Goal: Information Seeking & Learning: Check status

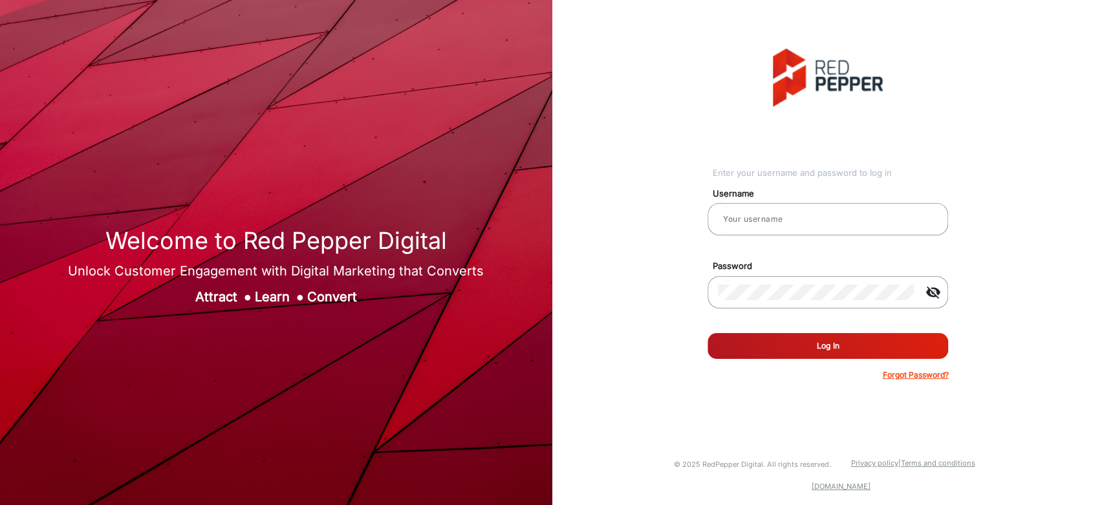
type input "saravanakumar"
click at [726, 350] on button "Log In" at bounding box center [828, 346] width 241 height 26
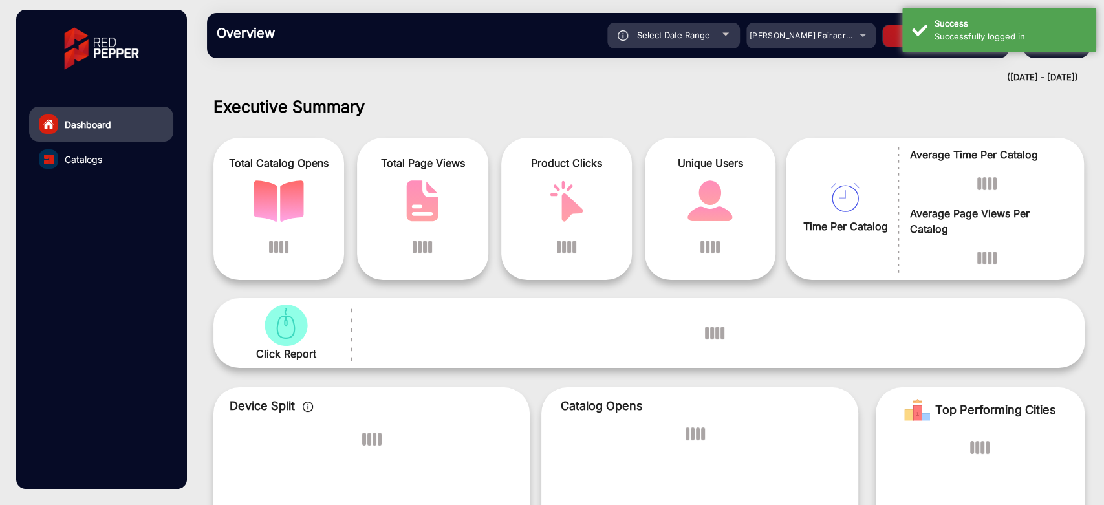
scroll to position [10, 0]
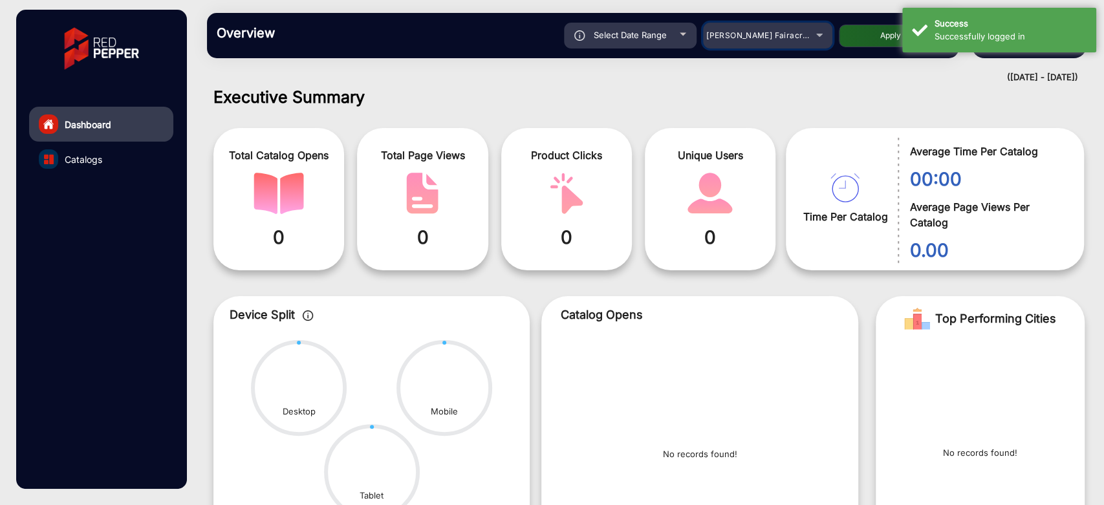
click at [753, 35] on span "[PERSON_NAME] Fairacre Farms" at bounding box center [771, 35] width 128 height 10
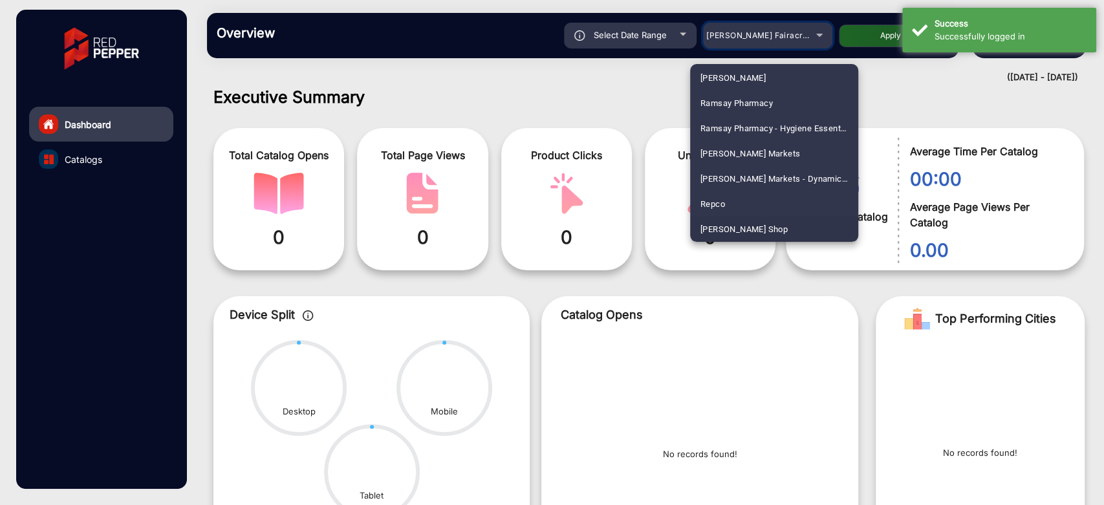
scroll to position [2024, 0]
click at [774, 38] on div at bounding box center [552, 252] width 1104 height 505
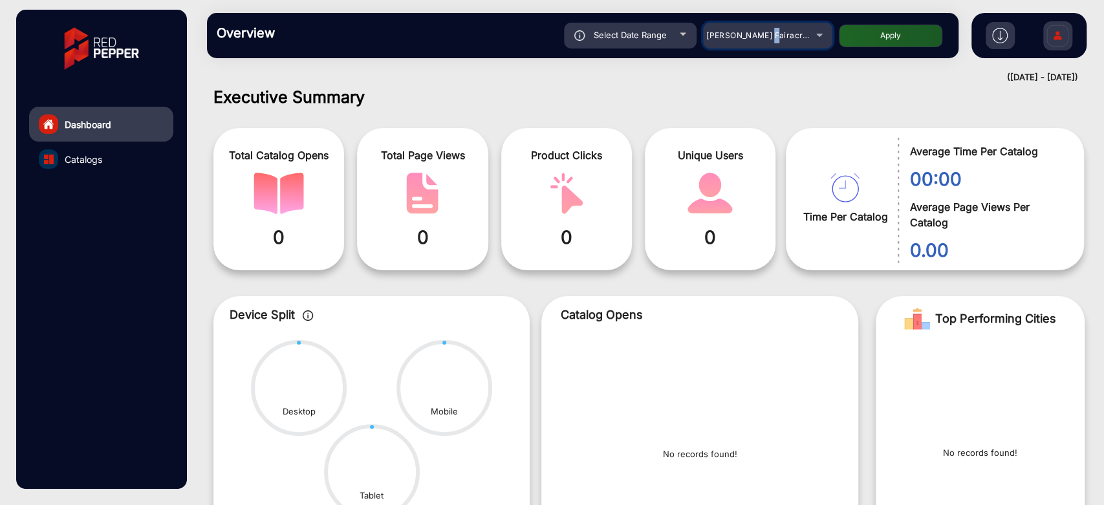
click at [774, 38] on span "[PERSON_NAME] Fairacre Farms" at bounding box center [771, 35] width 128 height 10
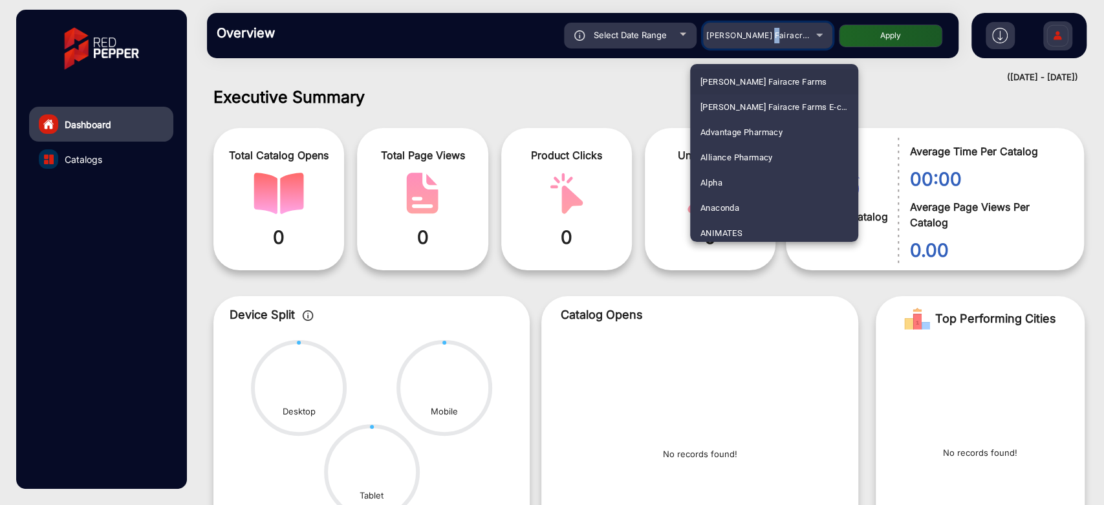
scroll to position [3183, 0]
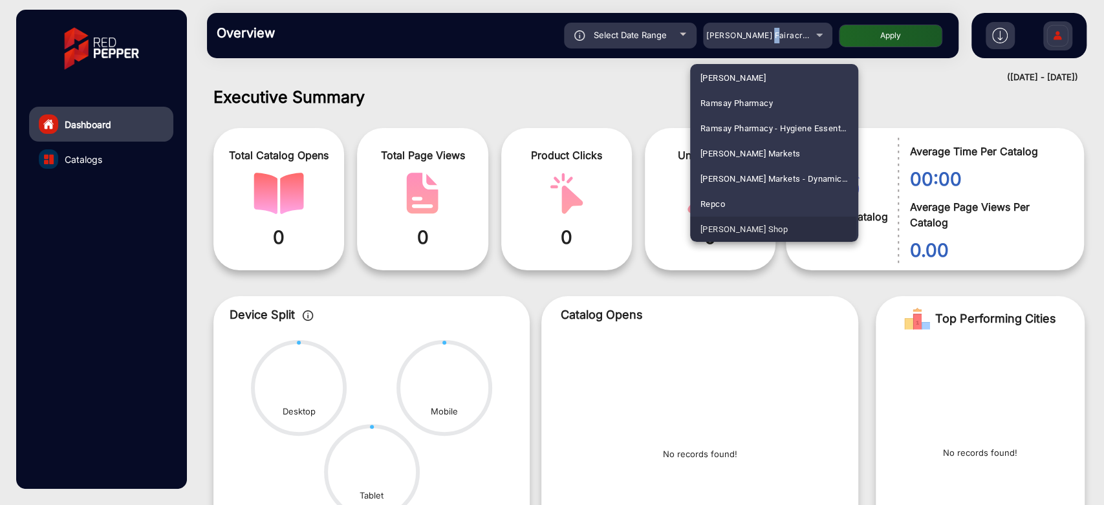
click at [730, 226] on span "[PERSON_NAME] Shop" at bounding box center [744, 229] width 87 height 25
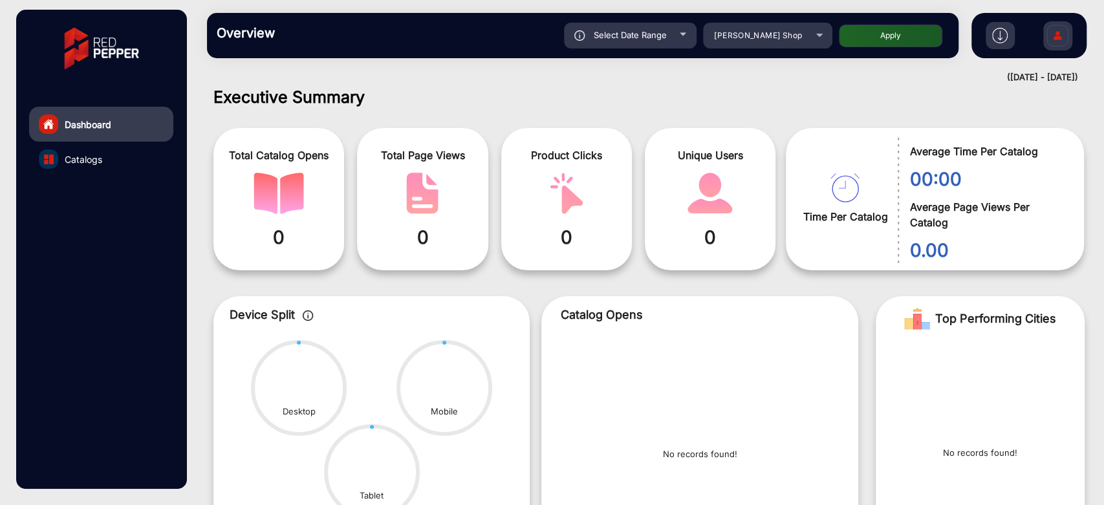
click at [855, 35] on button "Apply" at bounding box center [891, 36] width 104 height 23
type input "[DATE]"
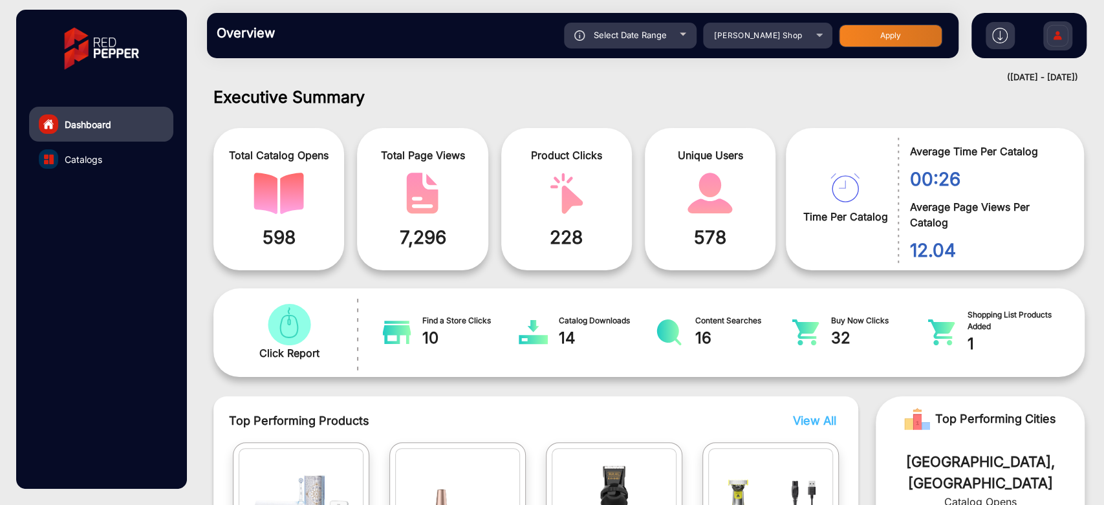
click at [792, 93] on h1 "Executive Summary" at bounding box center [650, 96] width 872 height 19
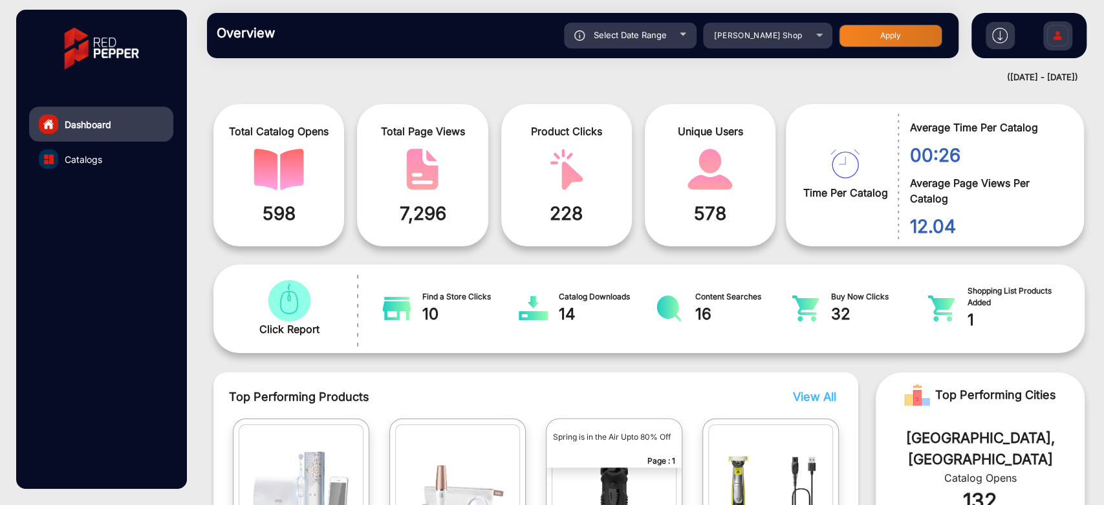
scroll to position [0, 0]
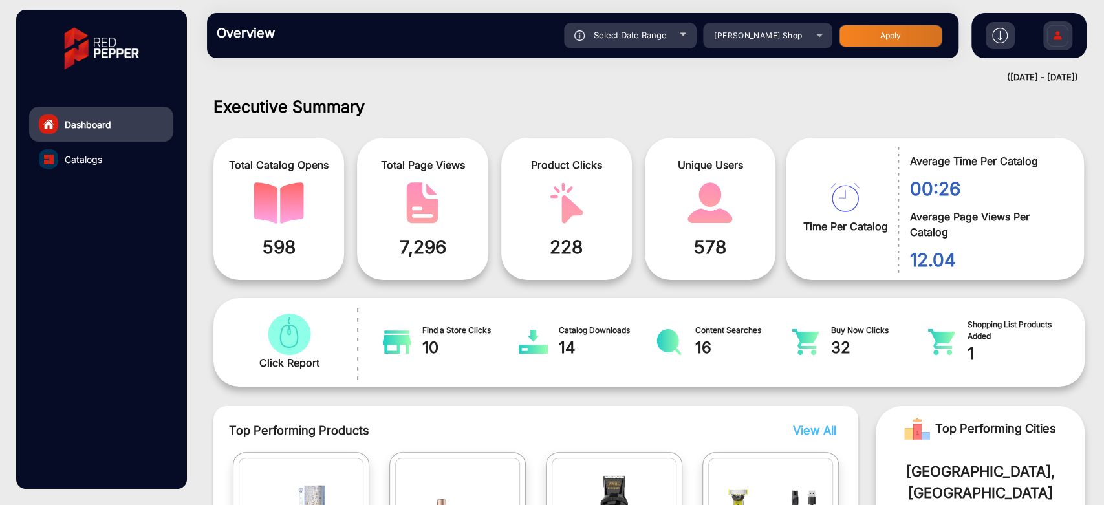
click at [652, 35] on span "Select Date Range" at bounding box center [630, 35] width 73 height 10
type input "[DATE]"
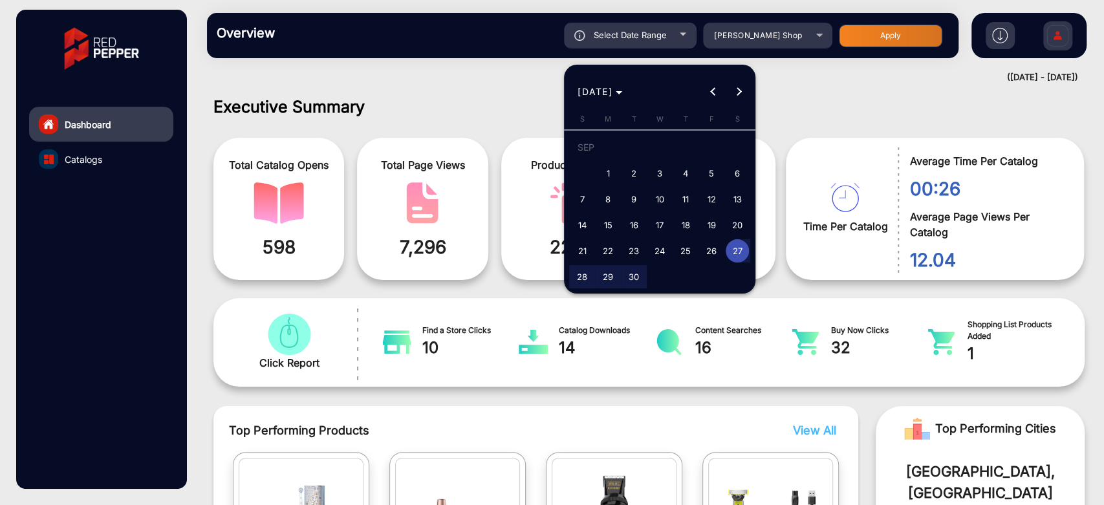
click at [548, 100] on div at bounding box center [552, 252] width 1104 height 505
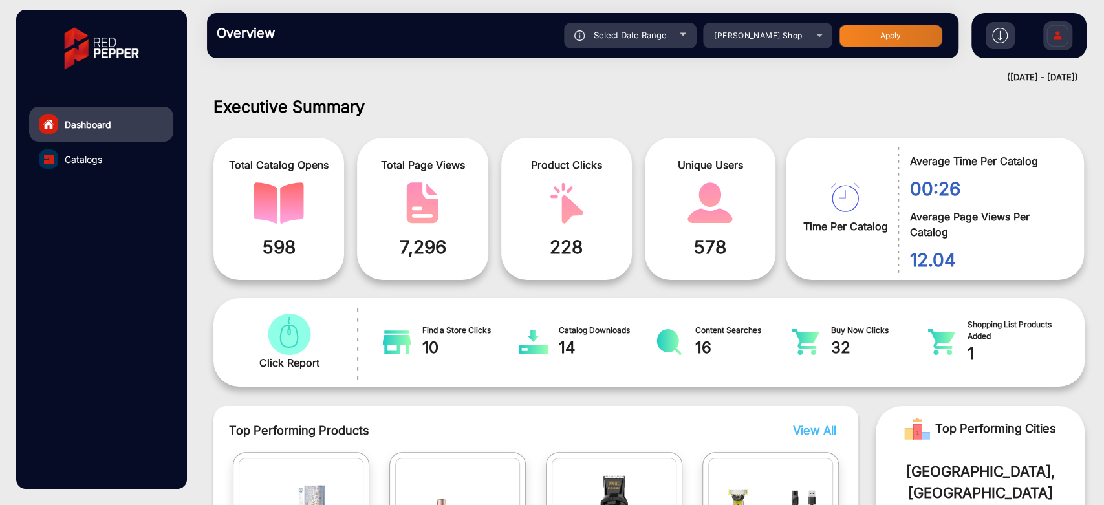
click at [683, 47] on div "Select Date Range" at bounding box center [630, 36] width 133 height 26
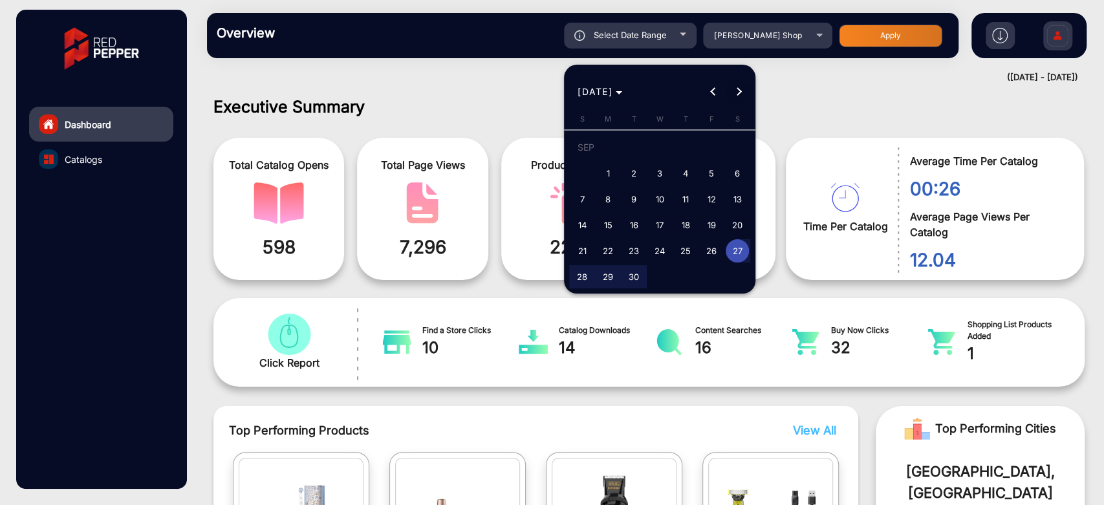
click at [744, 94] on span "Next month" at bounding box center [740, 92] width 26 height 26
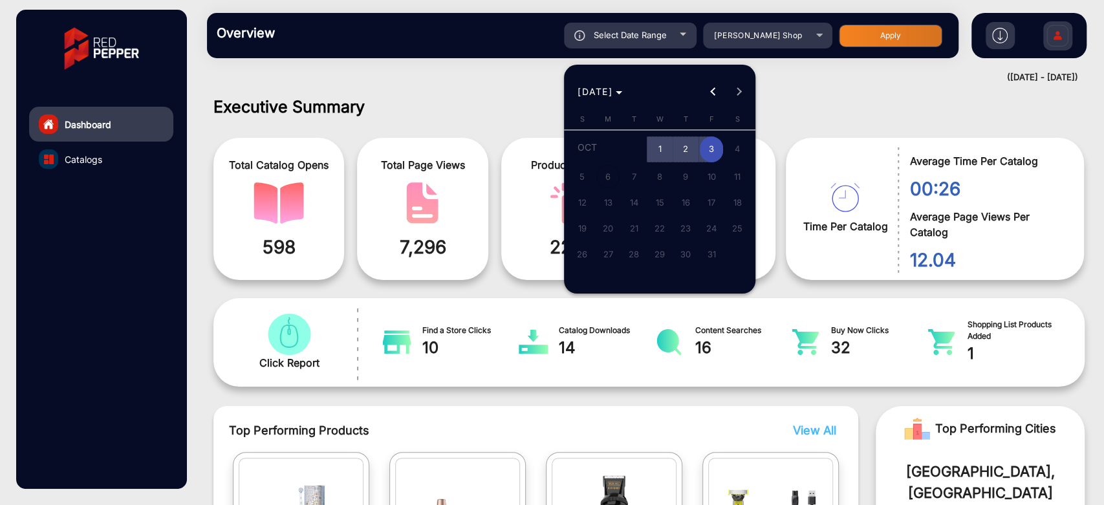
click at [661, 150] on span "1" at bounding box center [659, 150] width 23 height 27
type input "[DATE]"
click at [705, 149] on span "3" at bounding box center [711, 150] width 23 height 27
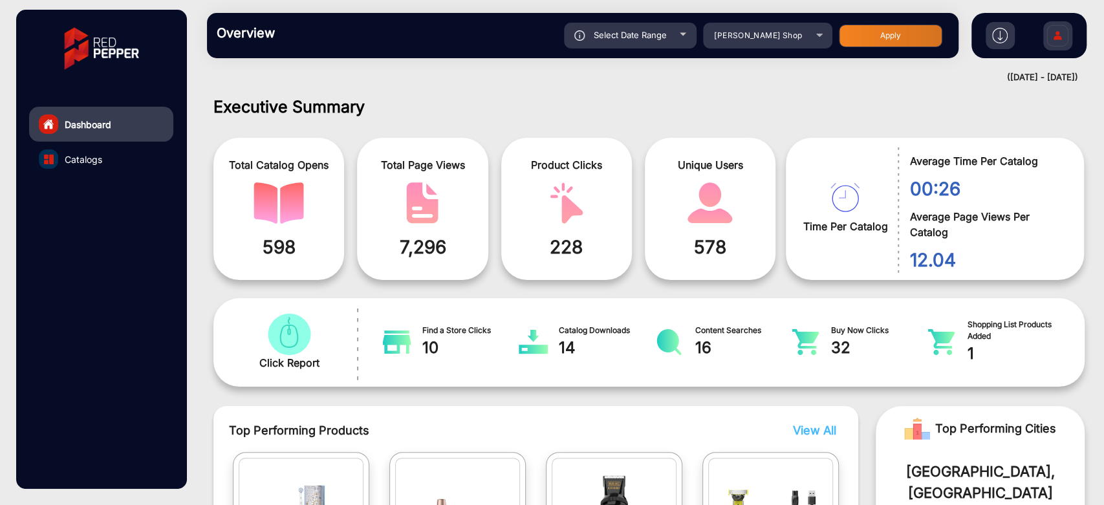
type input "[DATE]"
click at [895, 31] on button "Apply" at bounding box center [891, 36] width 104 height 23
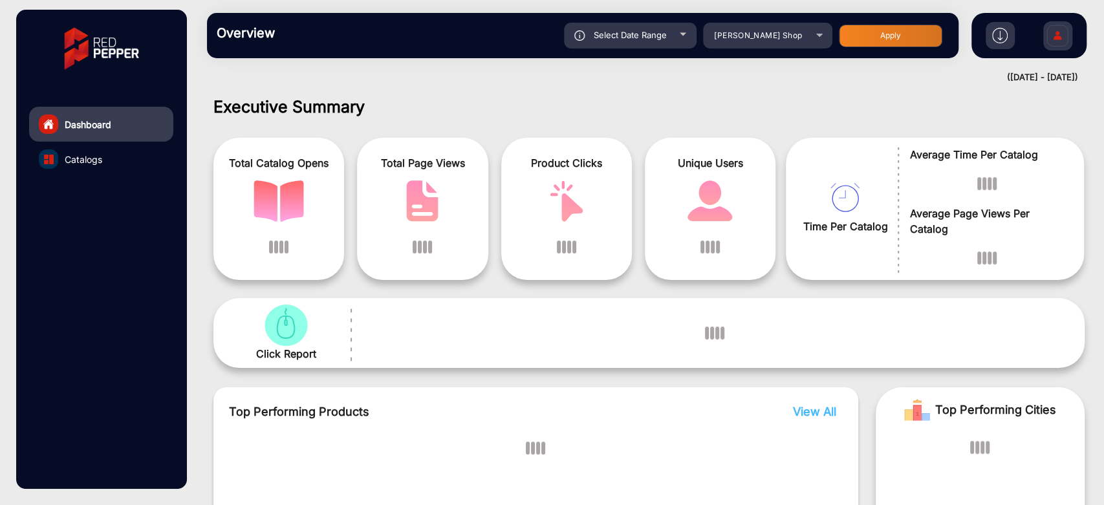
scroll to position [10, 0]
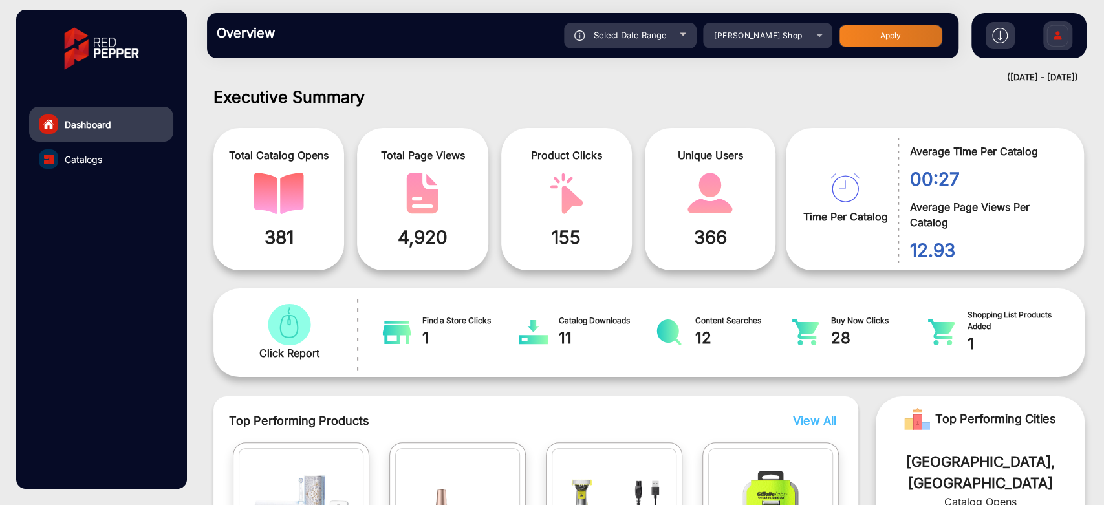
click at [670, 32] on div "Select Date Range" at bounding box center [630, 36] width 133 height 26
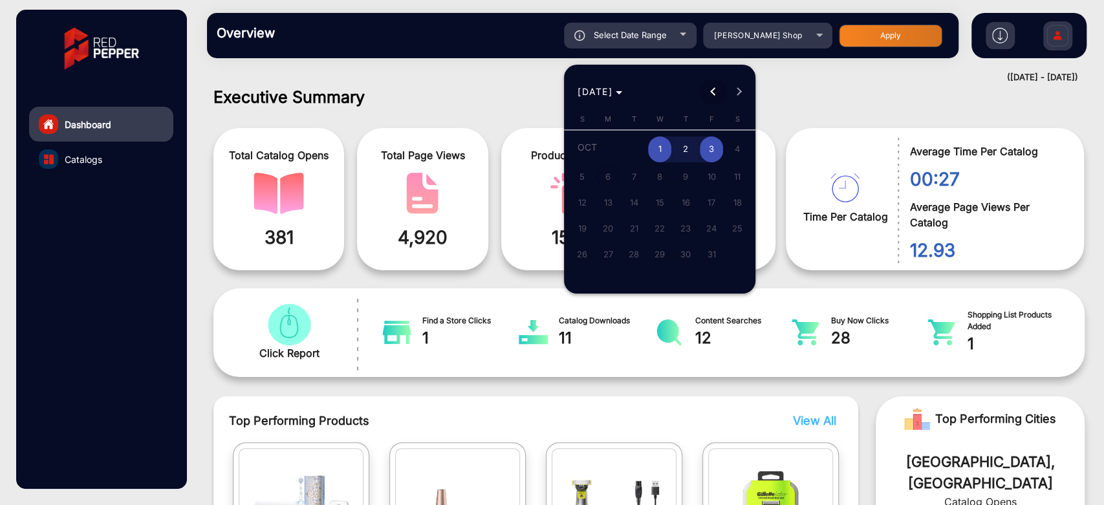
click at [708, 82] on span "Previous month" at bounding box center [714, 92] width 26 height 26
click at [692, 170] on span "4" at bounding box center [685, 173] width 23 height 23
type input "[DATE]"
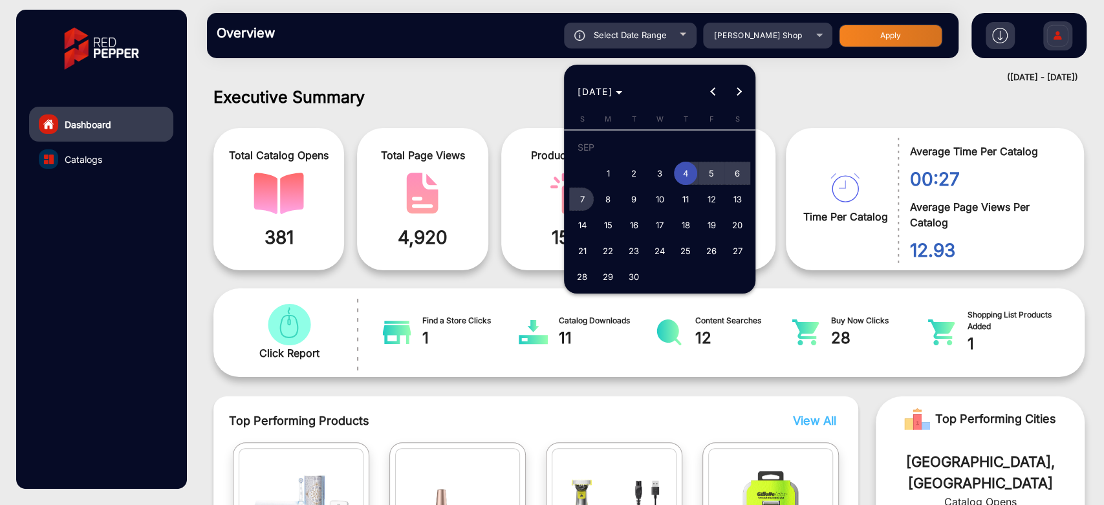
click at [584, 197] on span "7" at bounding box center [582, 199] width 23 height 23
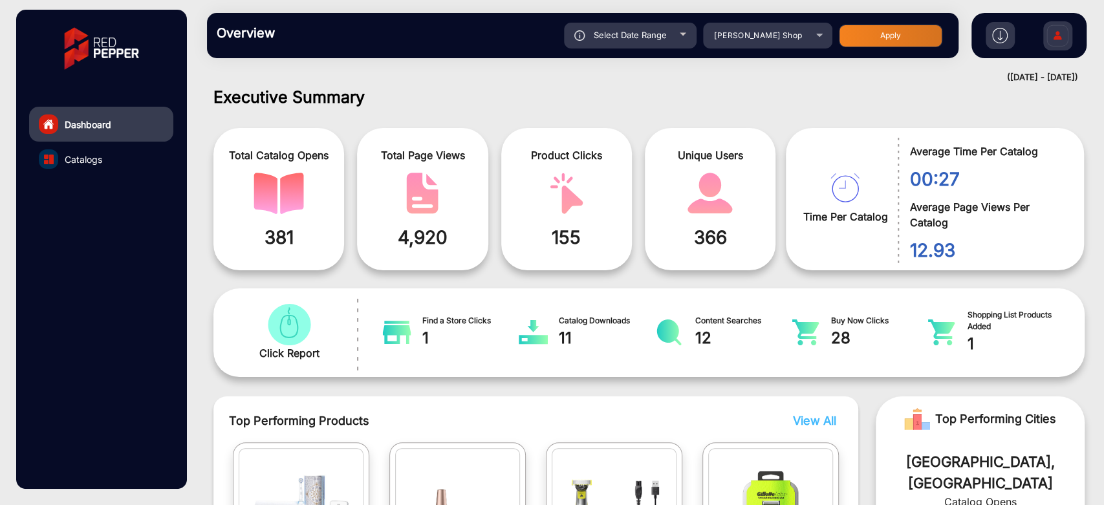
type input "[DATE]"
click at [905, 35] on button "Apply" at bounding box center [891, 36] width 104 height 23
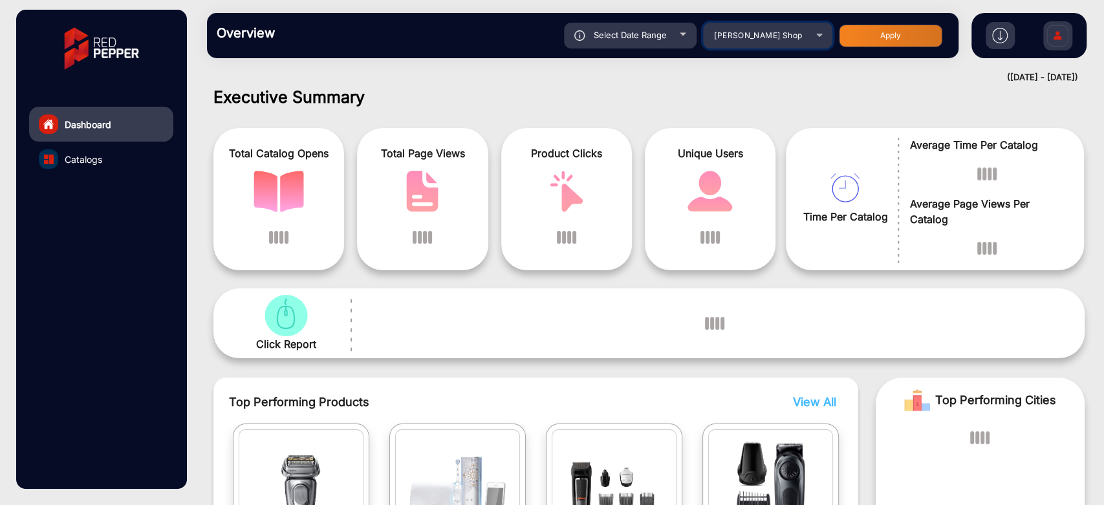
click at [795, 41] on div "[PERSON_NAME] Shop" at bounding box center [759, 36] width 104 height 16
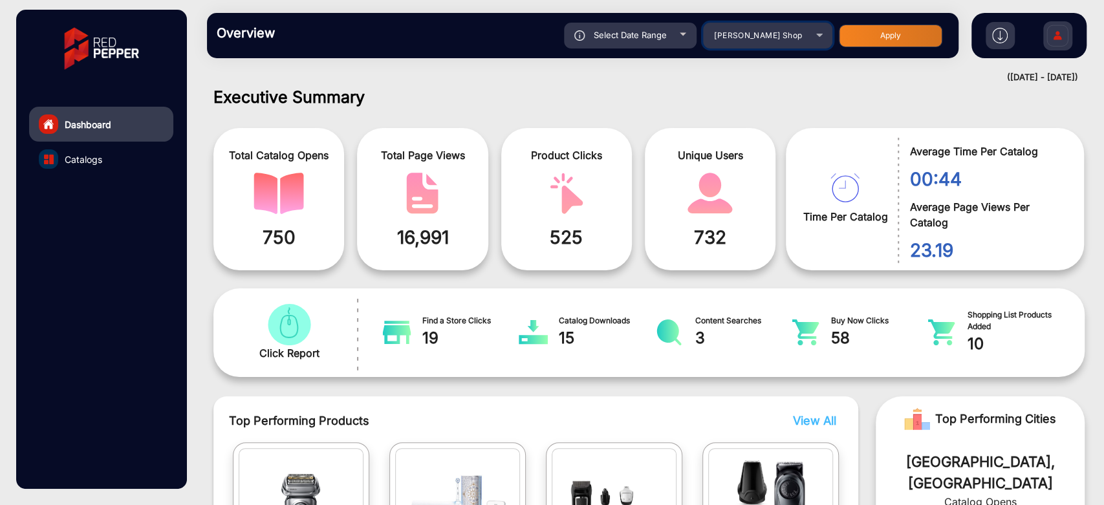
scroll to position [3183, 0]
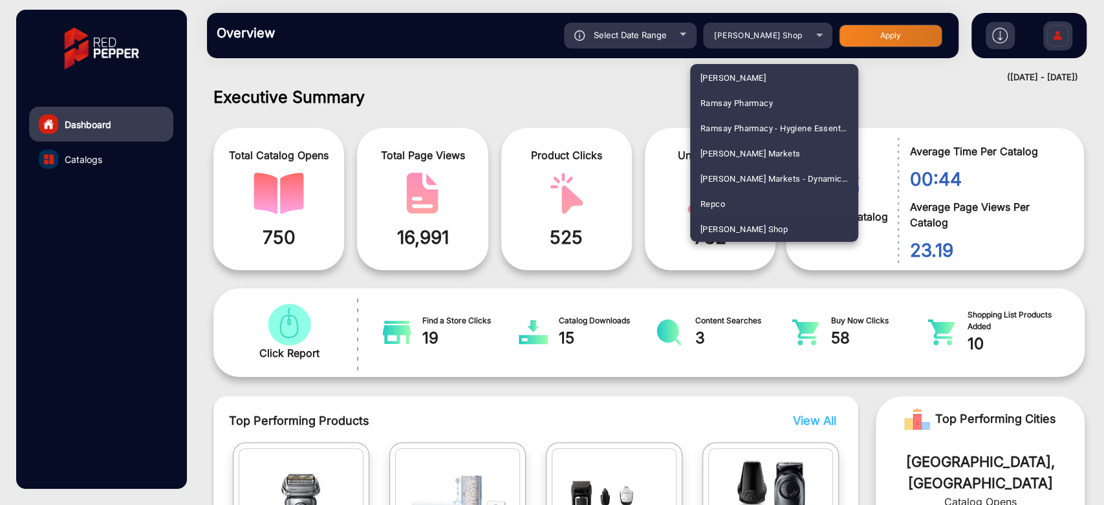
click at [795, 41] on div at bounding box center [552, 252] width 1104 height 505
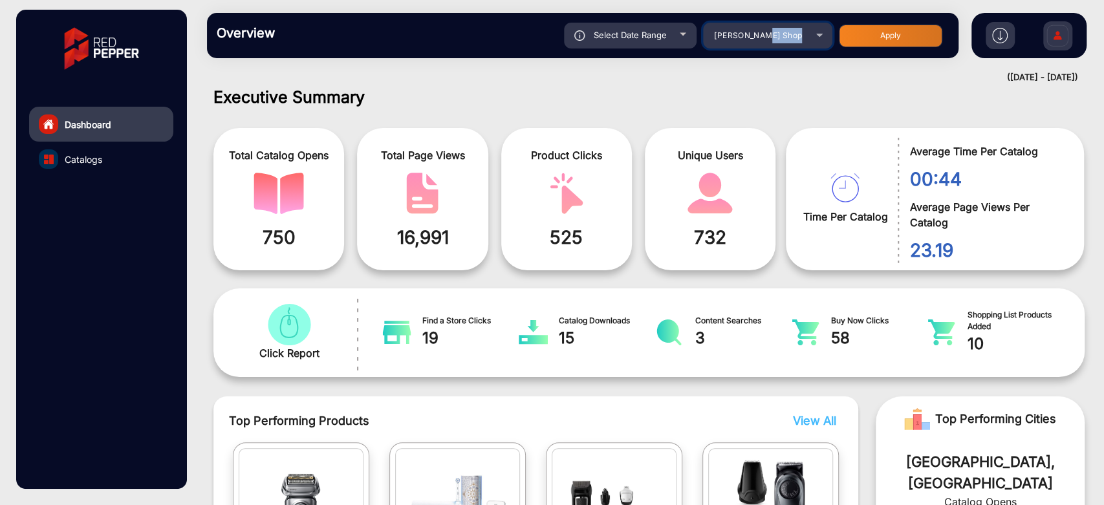
click at [795, 41] on div "[PERSON_NAME] Shop" at bounding box center [759, 36] width 104 height 16
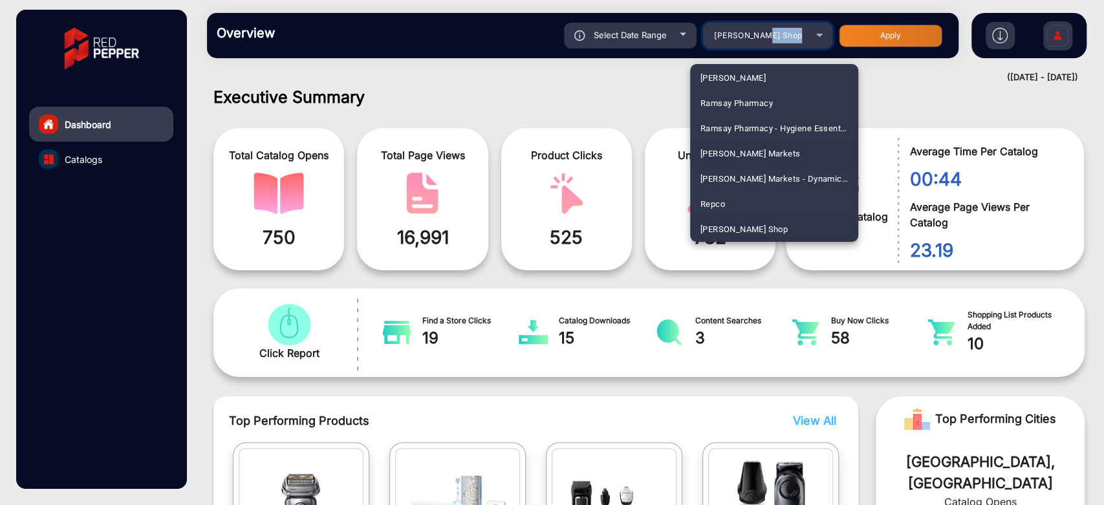
scroll to position [3255, 0]
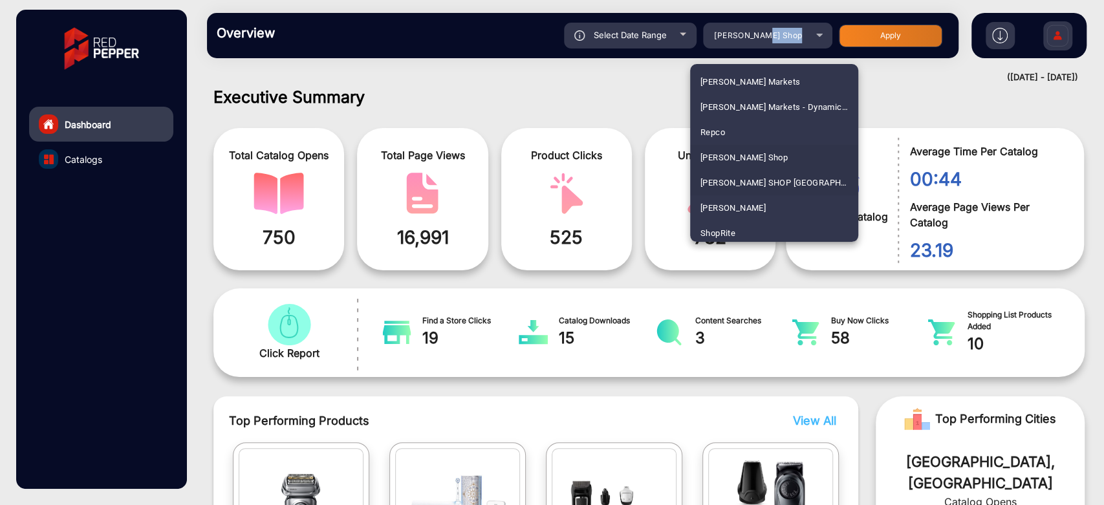
click at [763, 183] on span "[PERSON_NAME] SHOP [GEOGRAPHIC_DATA]" at bounding box center [775, 182] width 148 height 25
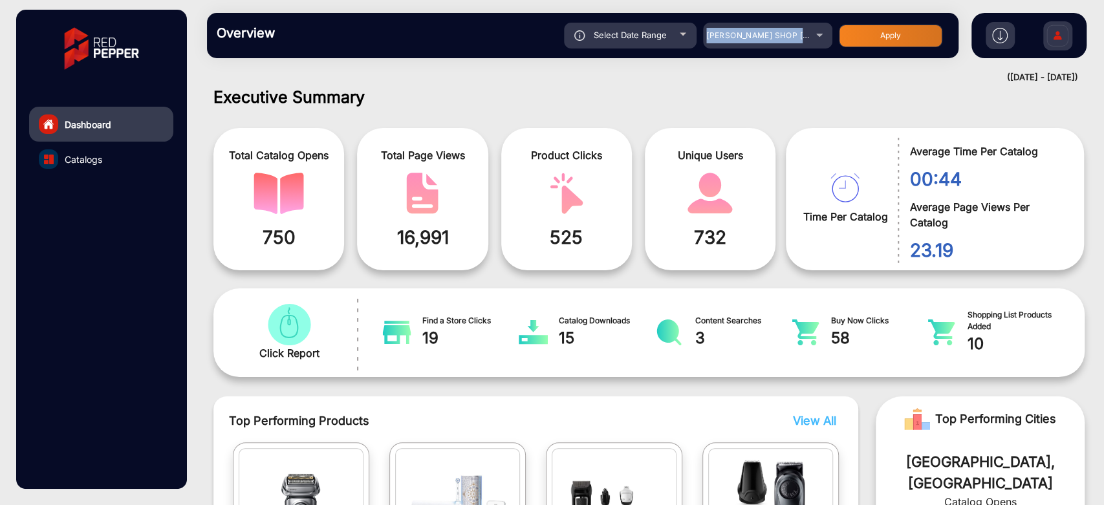
click at [871, 35] on button "Apply" at bounding box center [891, 36] width 104 height 23
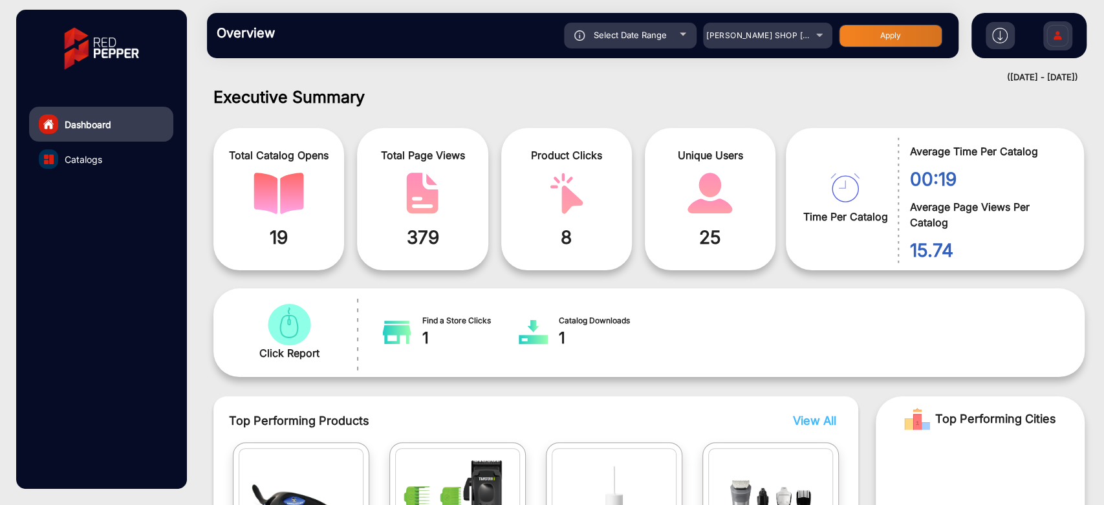
click at [671, 39] on div "Select Date Range" at bounding box center [630, 36] width 133 height 26
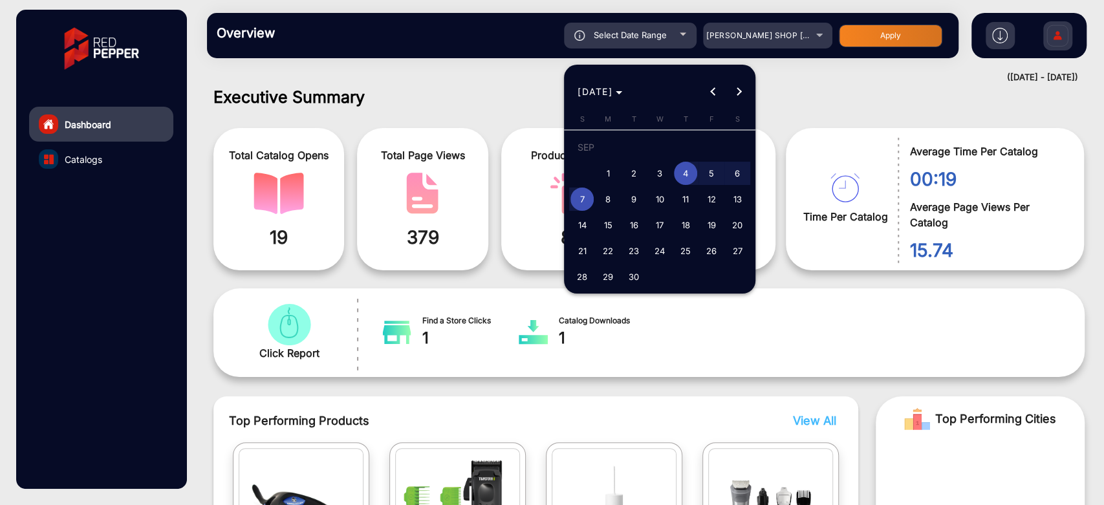
click at [693, 169] on span "4" at bounding box center [685, 173] width 23 height 23
click at [584, 200] on span "7" at bounding box center [582, 199] width 23 height 23
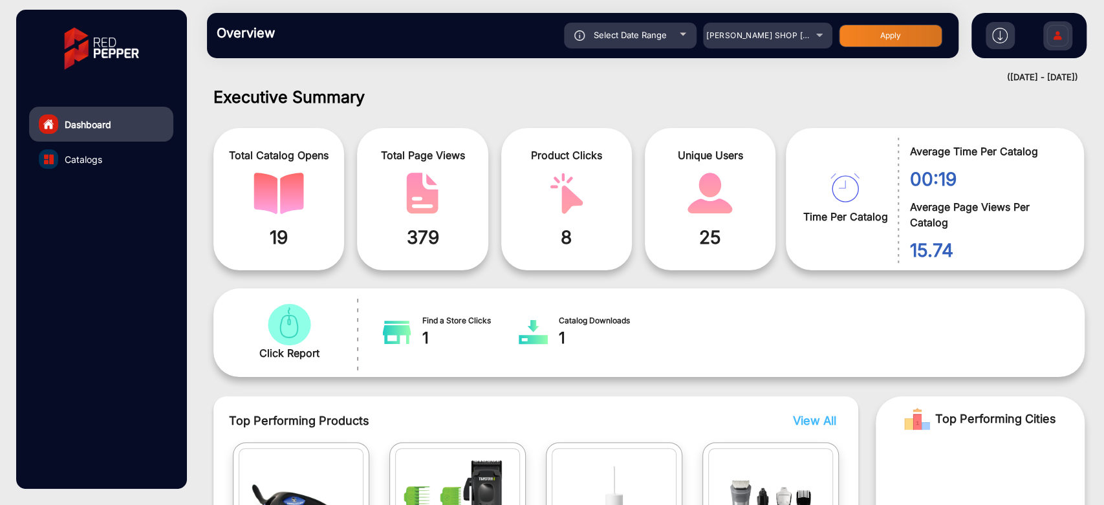
type input "[DATE]"
click at [873, 33] on button "Apply" at bounding box center [891, 36] width 104 height 23
click at [663, 32] on span "Select Date Range" at bounding box center [630, 35] width 73 height 10
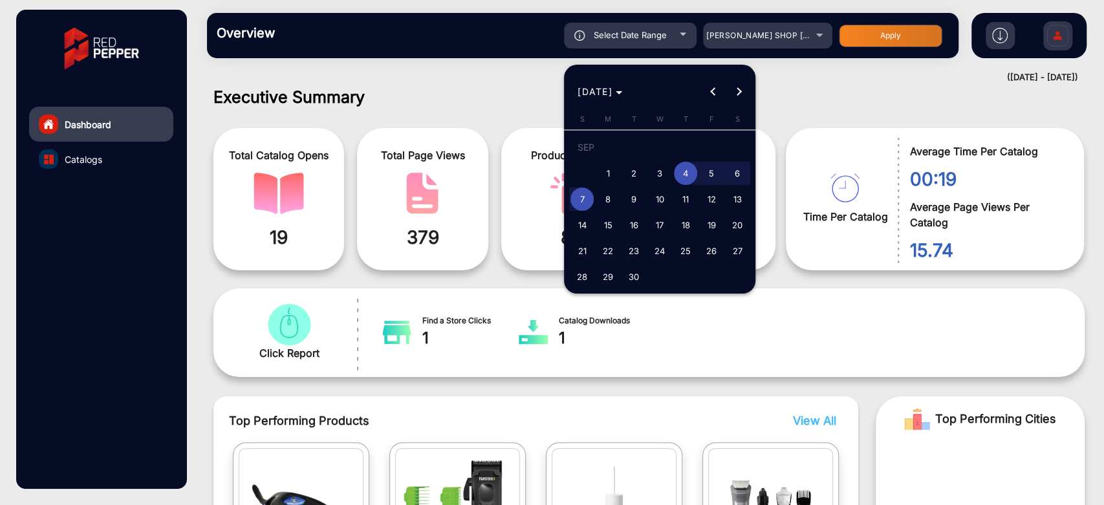
click at [688, 173] on span "4" at bounding box center [685, 173] width 23 height 23
click at [613, 199] on span "8" at bounding box center [608, 199] width 23 height 23
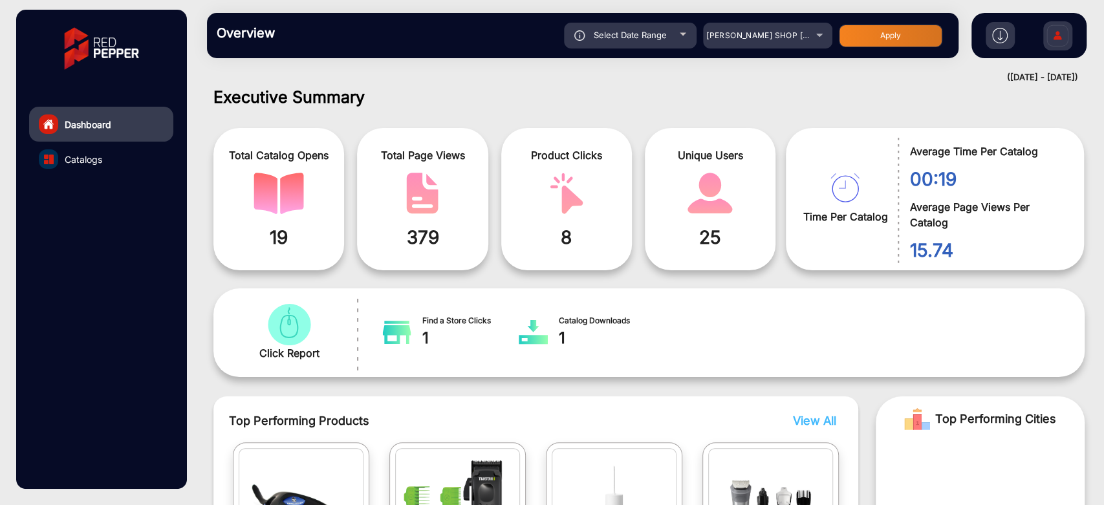
type input "[DATE]"
click at [923, 39] on button "Apply" at bounding box center [891, 36] width 104 height 23
click at [688, 35] on div "Select Date Range" at bounding box center [630, 36] width 133 height 26
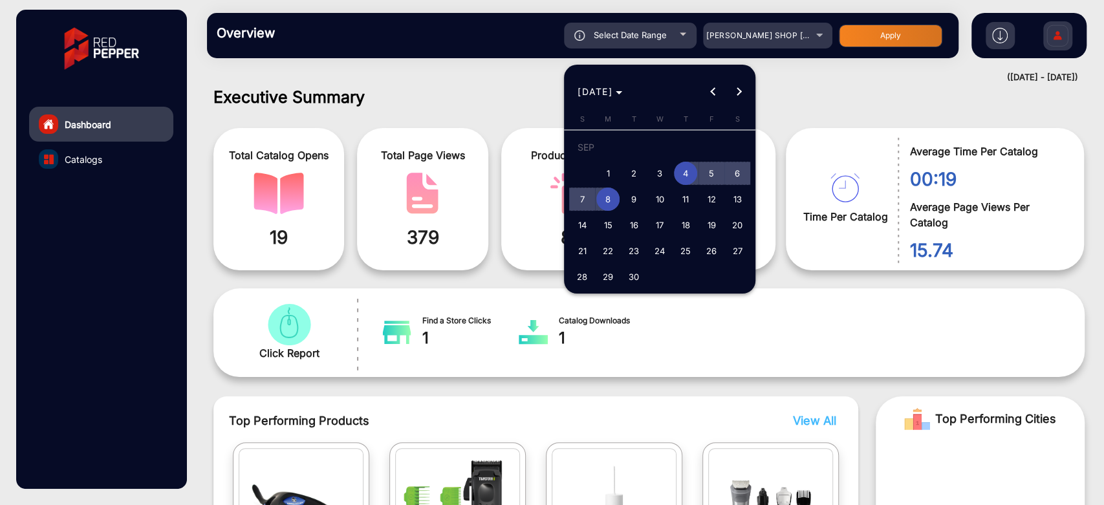
click at [718, 175] on span "5" at bounding box center [711, 173] width 23 height 23
type input "[DATE]"
click at [693, 177] on span "4" at bounding box center [685, 173] width 23 height 23
type input "[DATE]"
click at [580, 195] on span "7" at bounding box center [582, 199] width 23 height 23
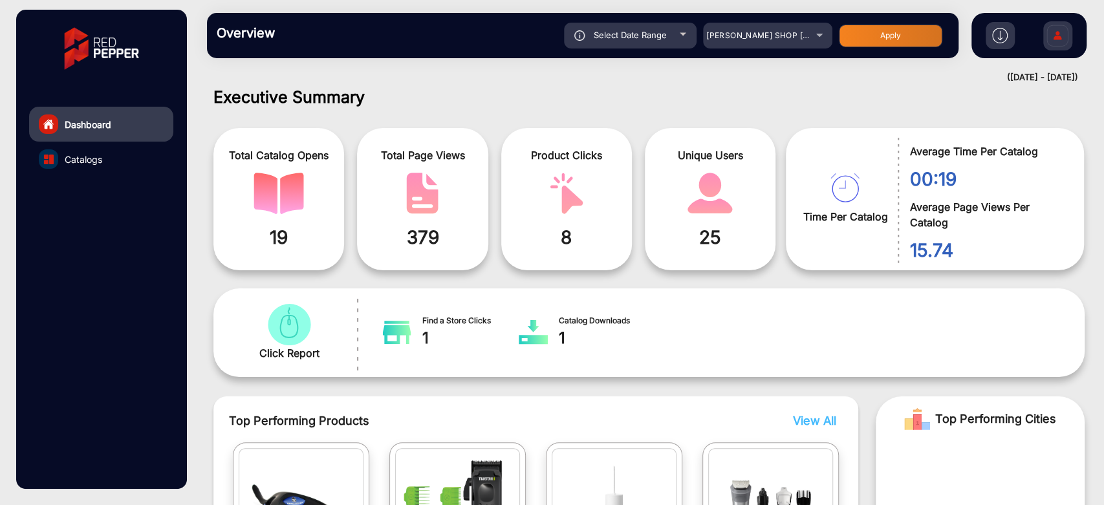
click at [679, 38] on div "Select Date Range" at bounding box center [630, 36] width 133 height 26
type input "[DATE]"
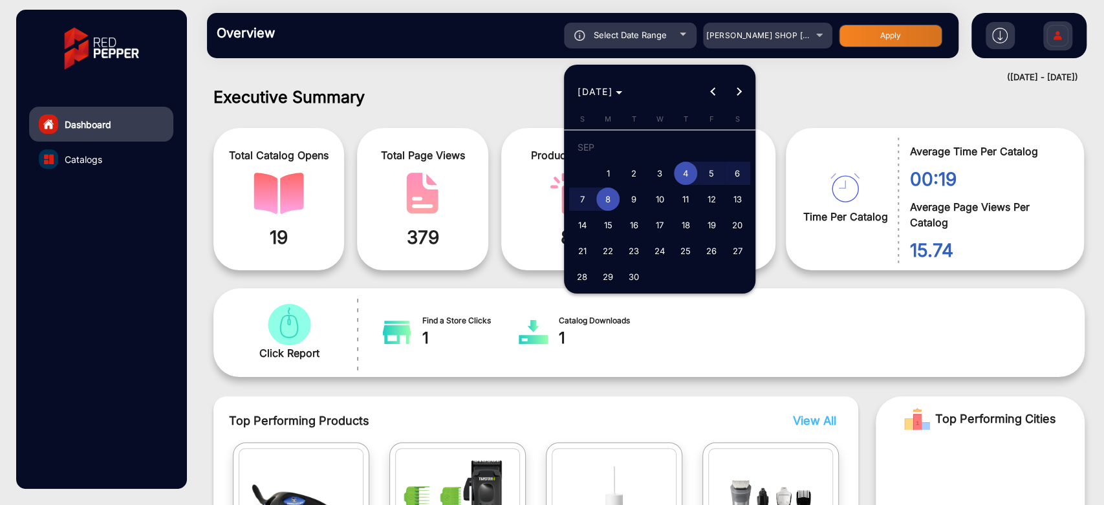
click at [611, 201] on span "8" at bounding box center [608, 199] width 23 height 23
type input "[DATE]"
click at [611, 201] on span "8" at bounding box center [608, 199] width 23 height 23
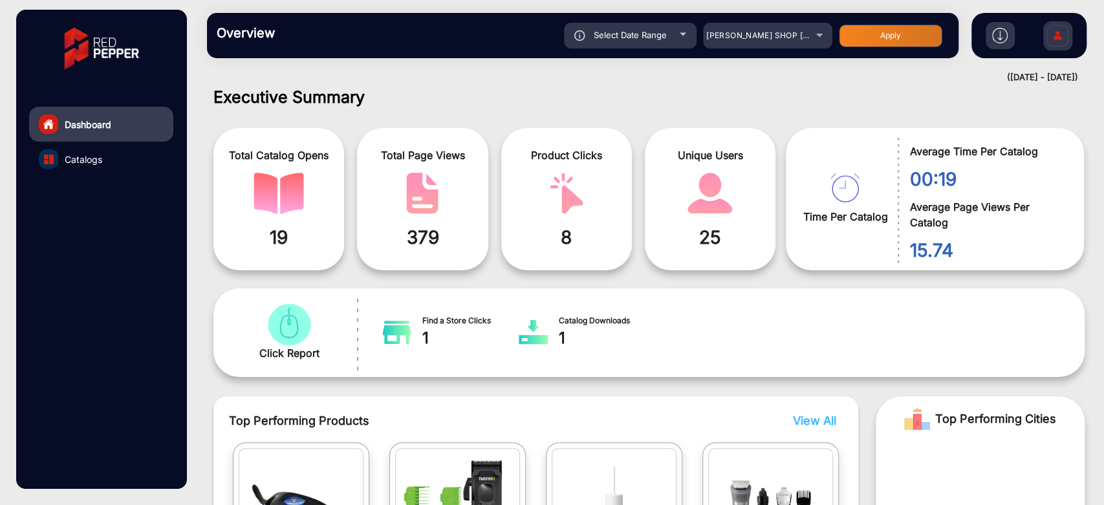
type input "[DATE]"
click at [867, 40] on button "Apply" at bounding box center [891, 36] width 104 height 23
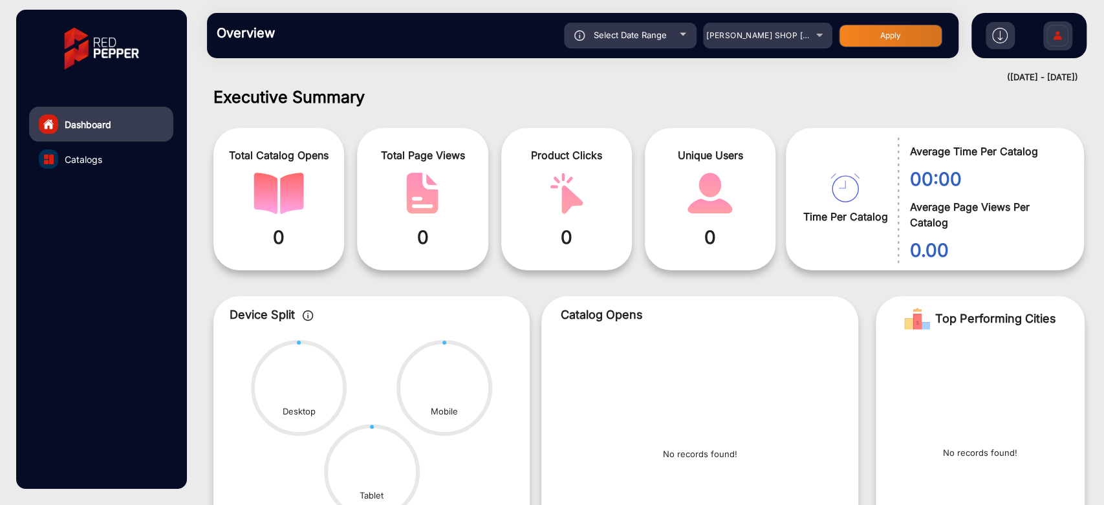
click at [630, 26] on div "Select Date Range" at bounding box center [630, 36] width 133 height 26
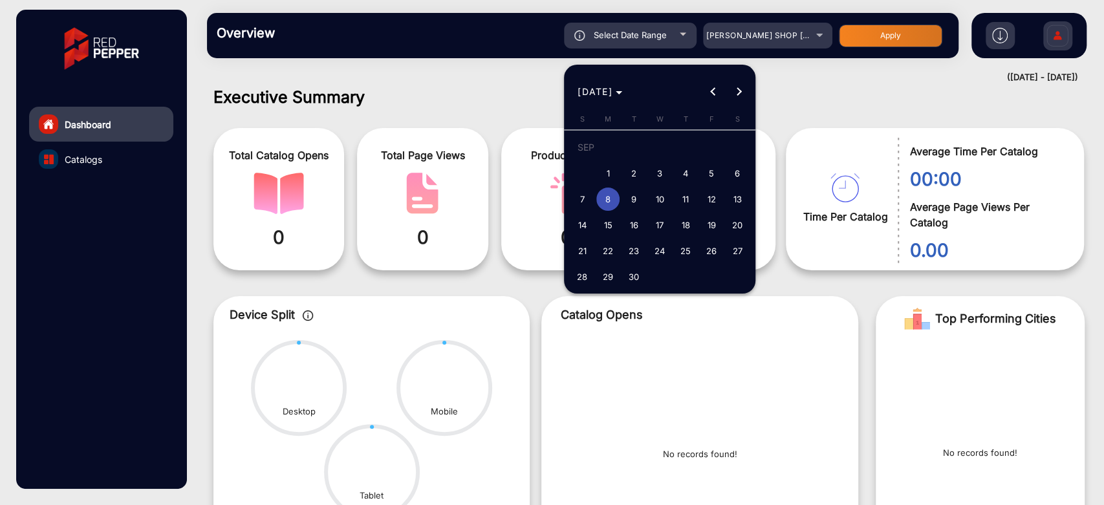
click at [660, 197] on span "10" at bounding box center [659, 199] width 23 height 23
type input "[DATE]"
click at [660, 197] on span "10" at bounding box center [659, 199] width 23 height 23
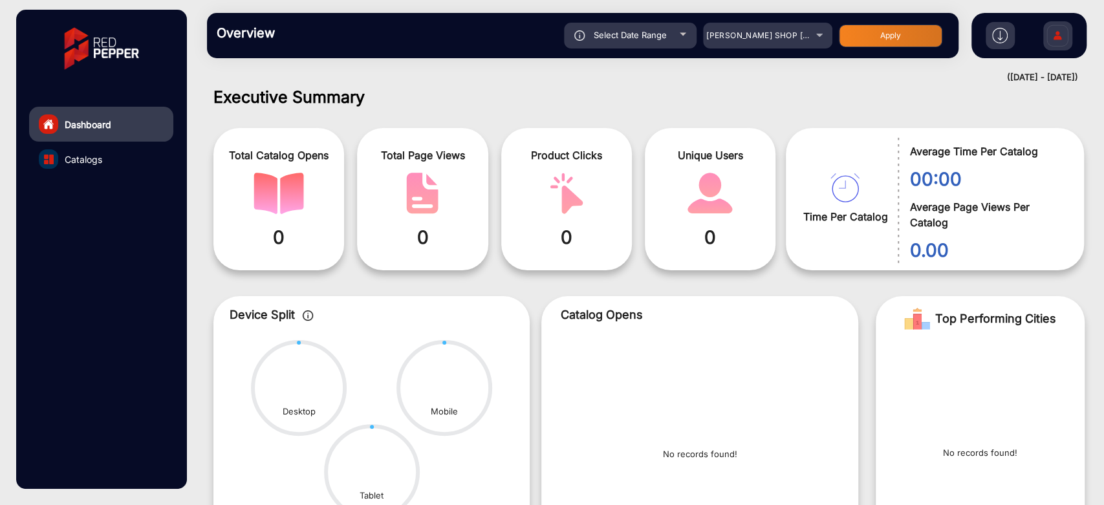
type input "[DATE]"
click at [846, 37] on button "Apply" at bounding box center [891, 36] width 104 height 23
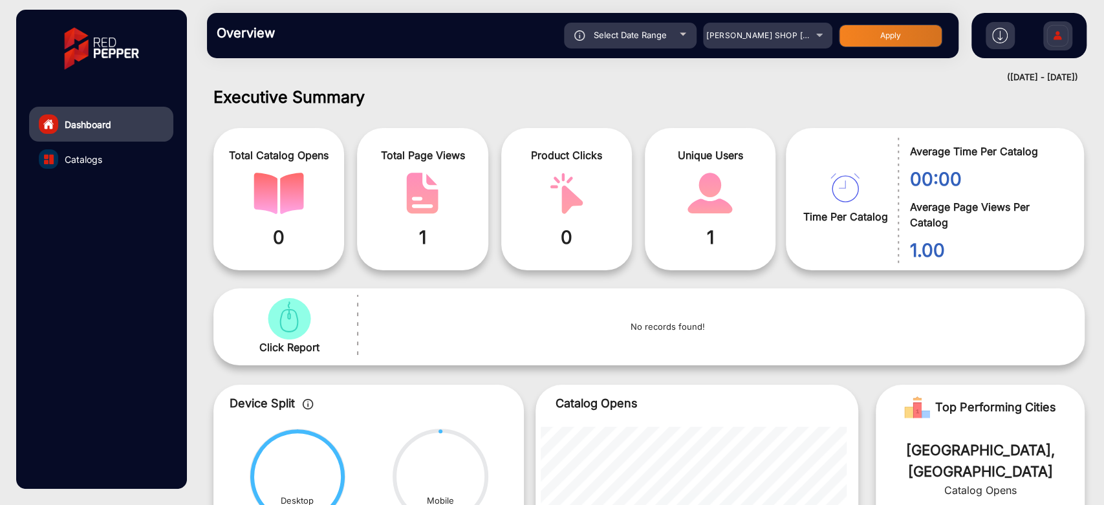
click at [655, 28] on div "Select Date Range" at bounding box center [630, 36] width 133 height 26
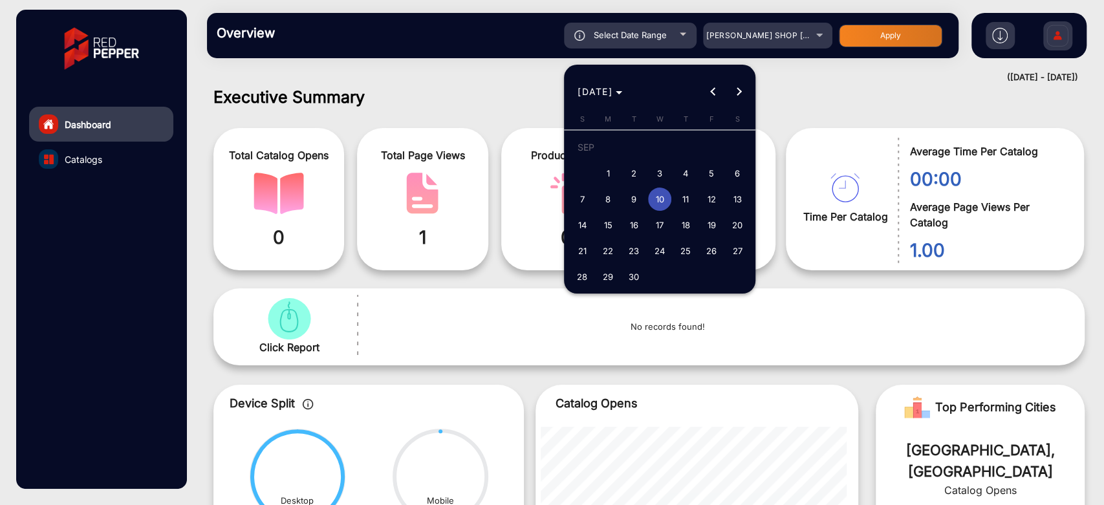
click at [635, 201] on span "9" at bounding box center [633, 199] width 23 height 23
type input "[DATE]"
click at [635, 201] on span "9" at bounding box center [633, 199] width 23 height 23
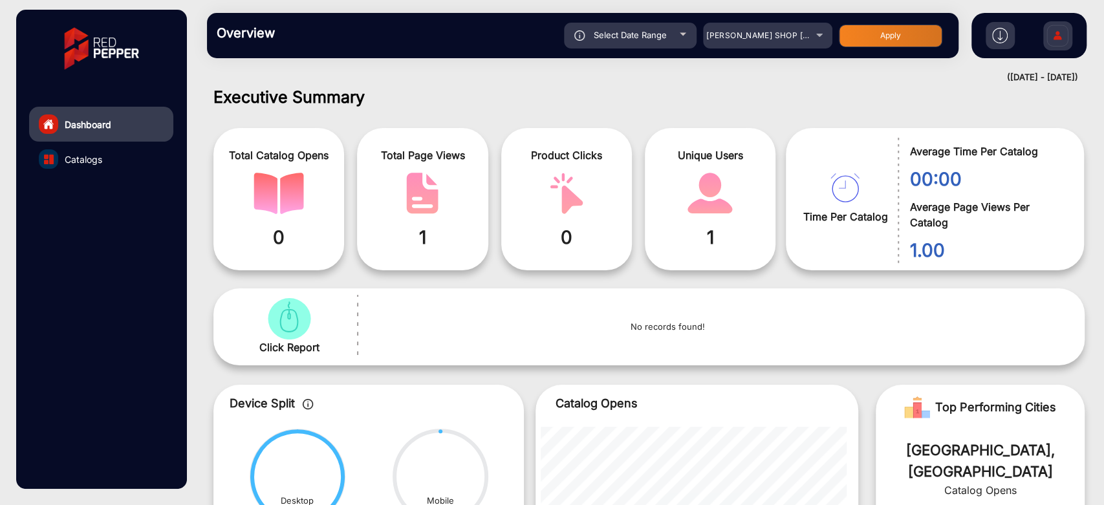
type input "[DATE]"
click at [848, 38] on button "Apply" at bounding box center [891, 36] width 104 height 23
click at [632, 40] on span "Select Date Range" at bounding box center [630, 35] width 73 height 10
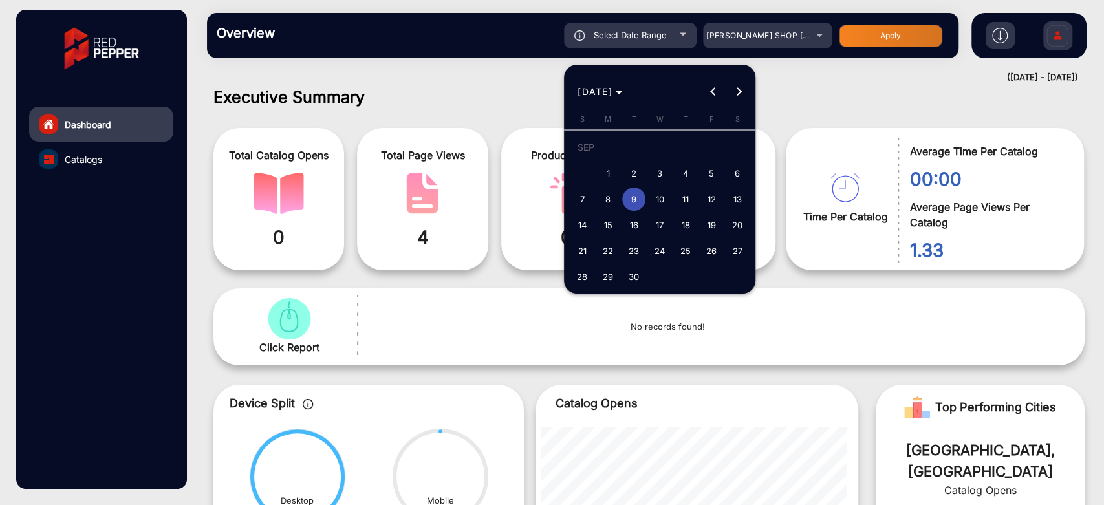
click at [604, 195] on span "8" at bounding box center [608, 199] width 23 height 23
type input "[DATE]"
click at [604, 195] on span "8" at bounding box center [608, 199] width 23 height 23
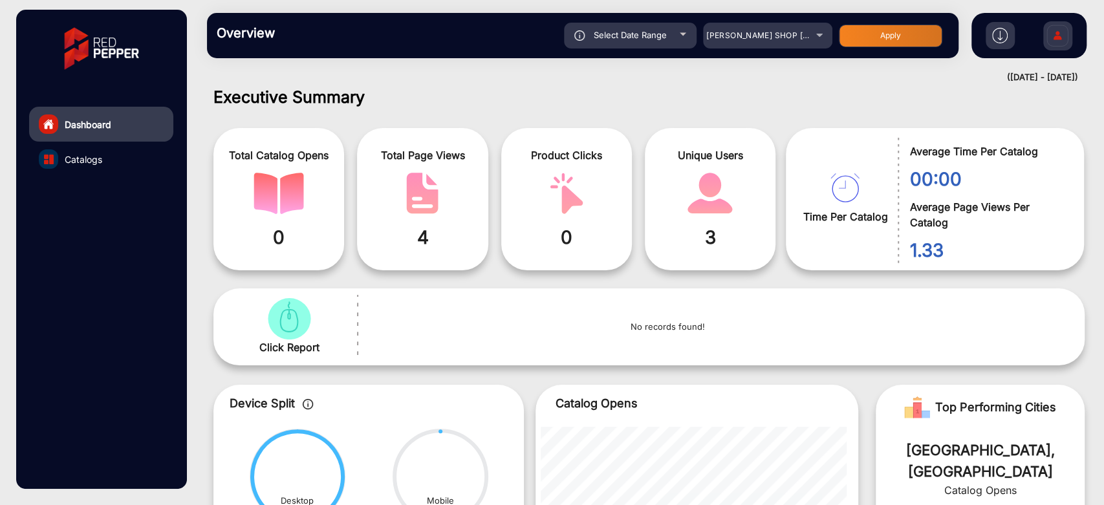
type input "[DATE]"
click at [851, 29] on button "Apply" at bounding box center [891, 36] width 104 height 23
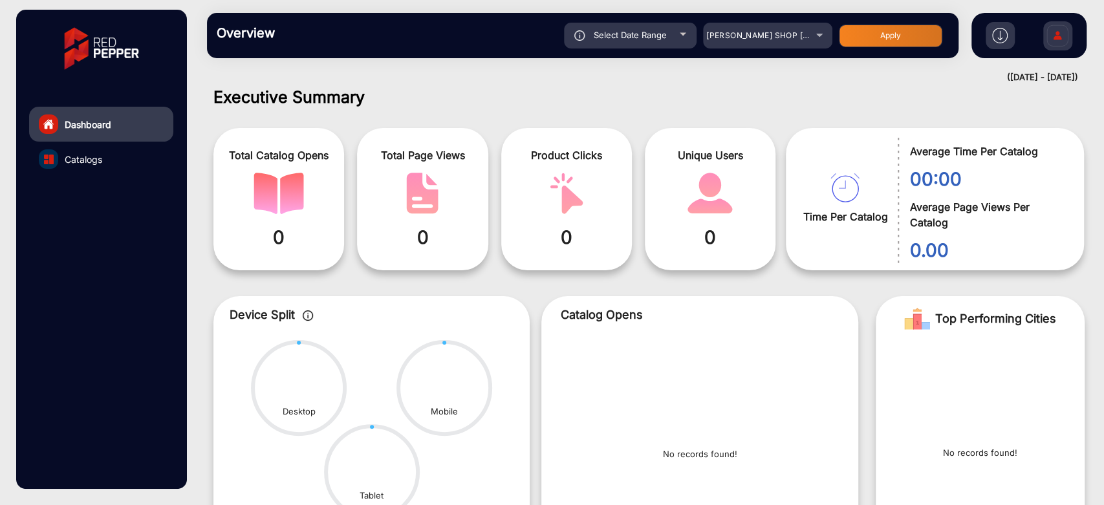
click at [632, 39] on span "Select Date Range" at bounding box center [630, 35] width 73 height 10
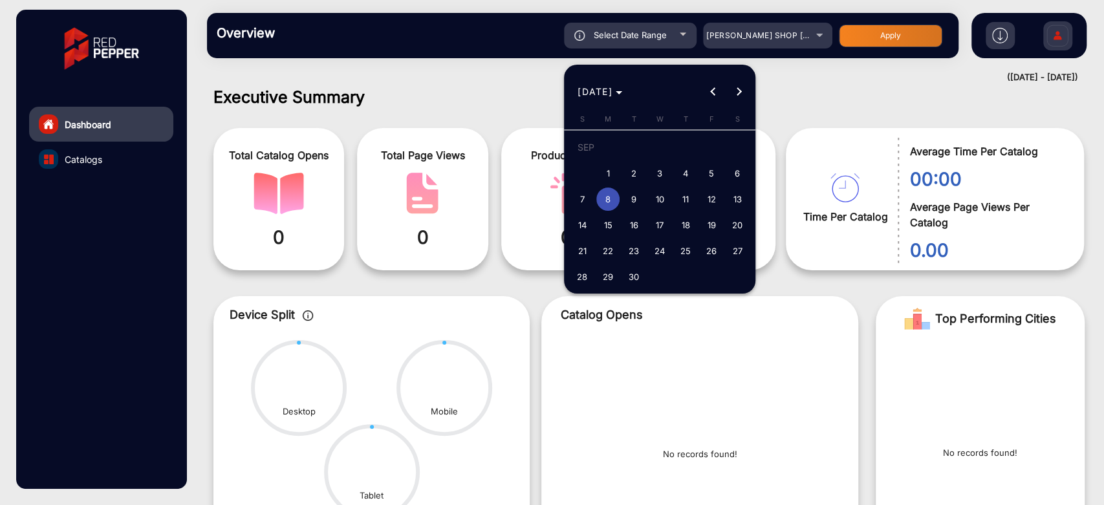
click at [673, 175] on button "4" at bounding box center [686, 173] width 26 height 26
type input "[DATE]"
click at [610, 193] on span "8" at bounding box center [608, 199] width 23 height 23
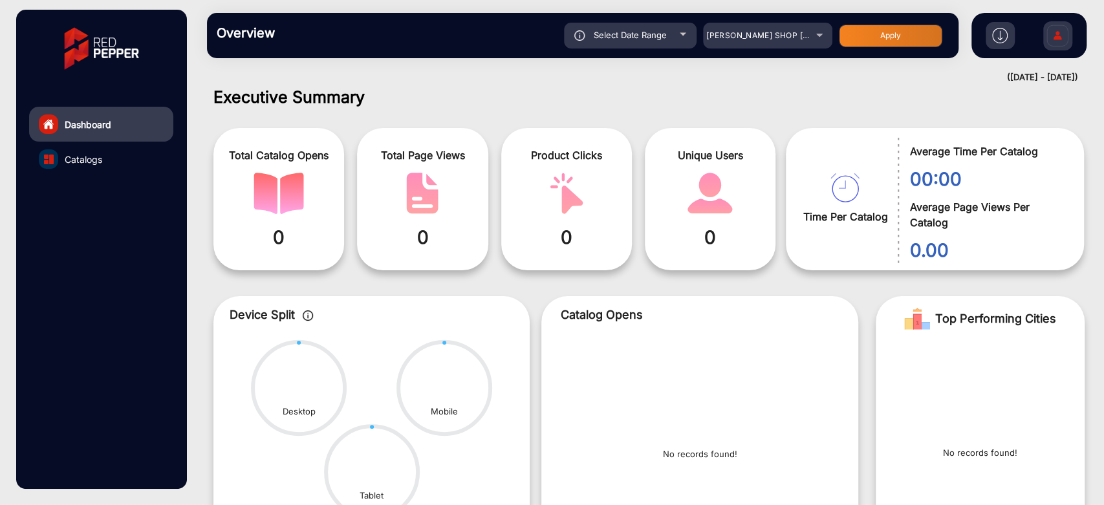
type input "[DATE]"
click at [871, 30] on button "Apply" at bounding box center [891, 36] width 104 height 23
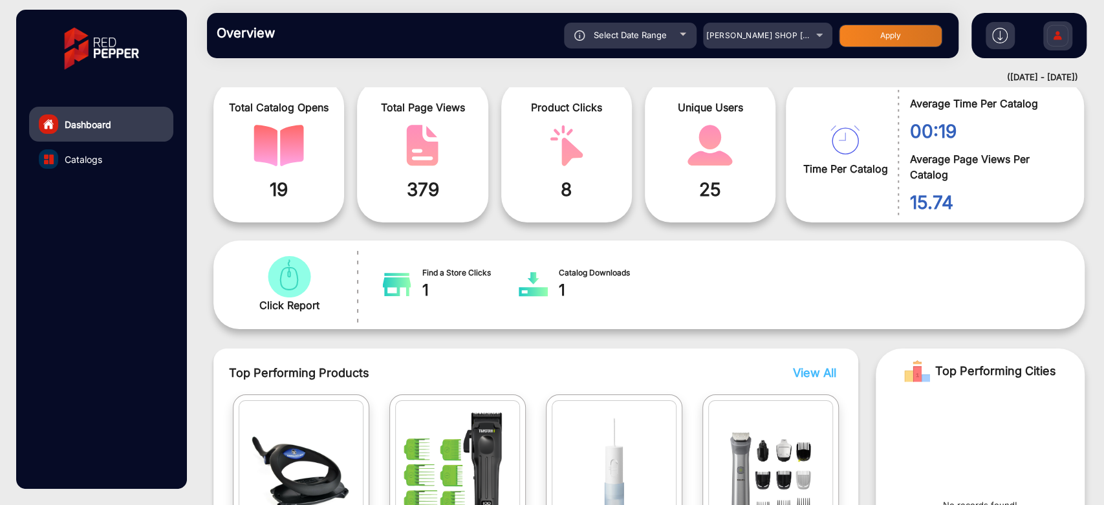
scroll to position [0, 0]
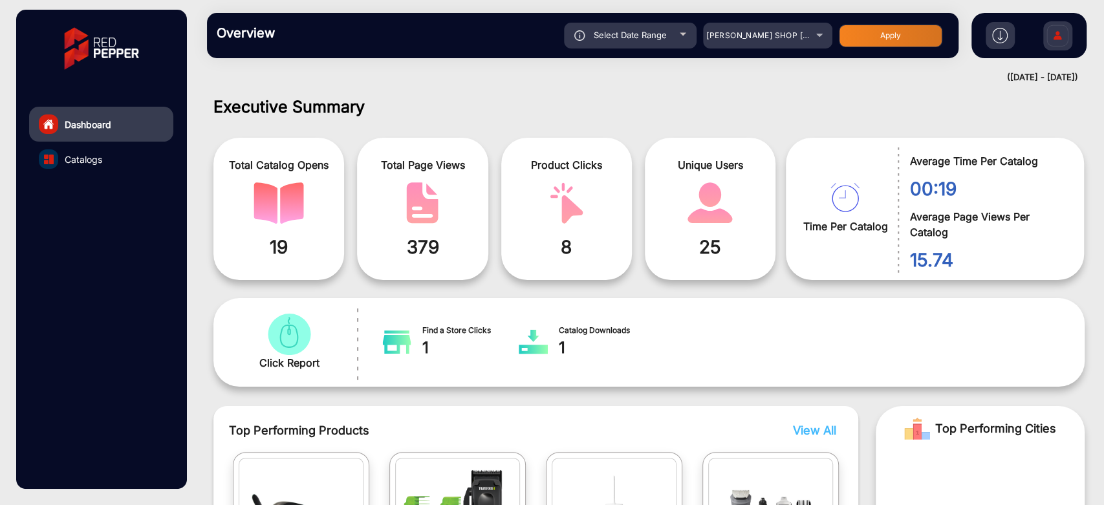
click at [682, 26] on div "Select Date Range" at bounding box center [630, 36] width 133 height 26
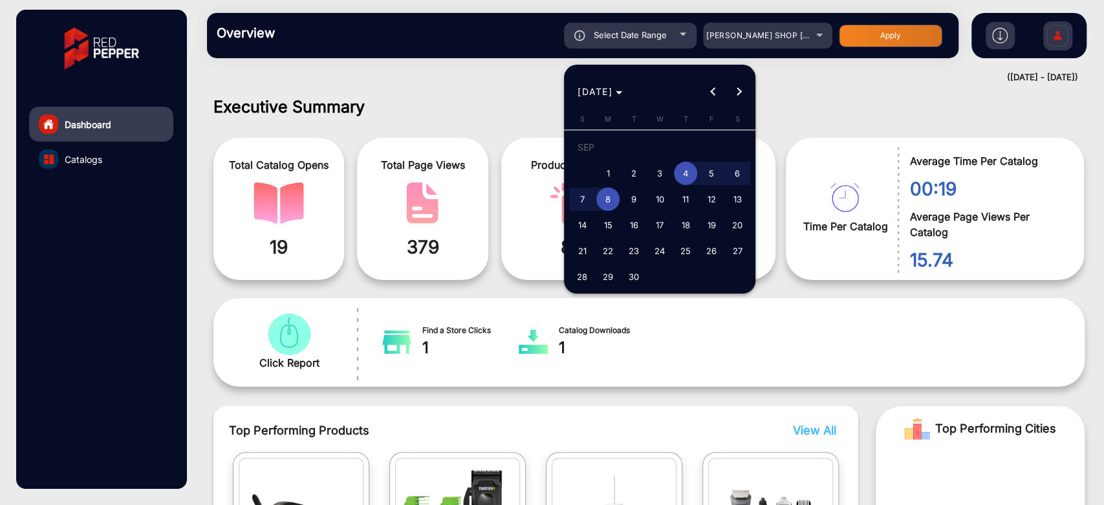
click at [602, 195] on span "8" at bounding box center [608, 199] width 23 height 23
type input "[DATE]"
click at [602, 195] on span "8" at bounding box center [608, 199] width 23 height 23
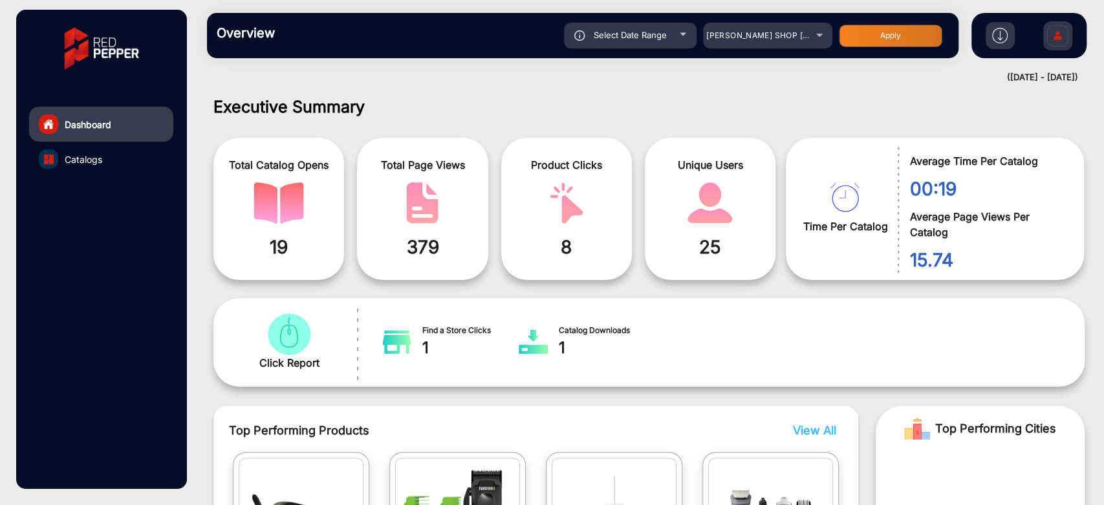
type input "[DATE]"
click at [931, 27] on button "Apply" at bounding box center [891, 36] width 104 height 23
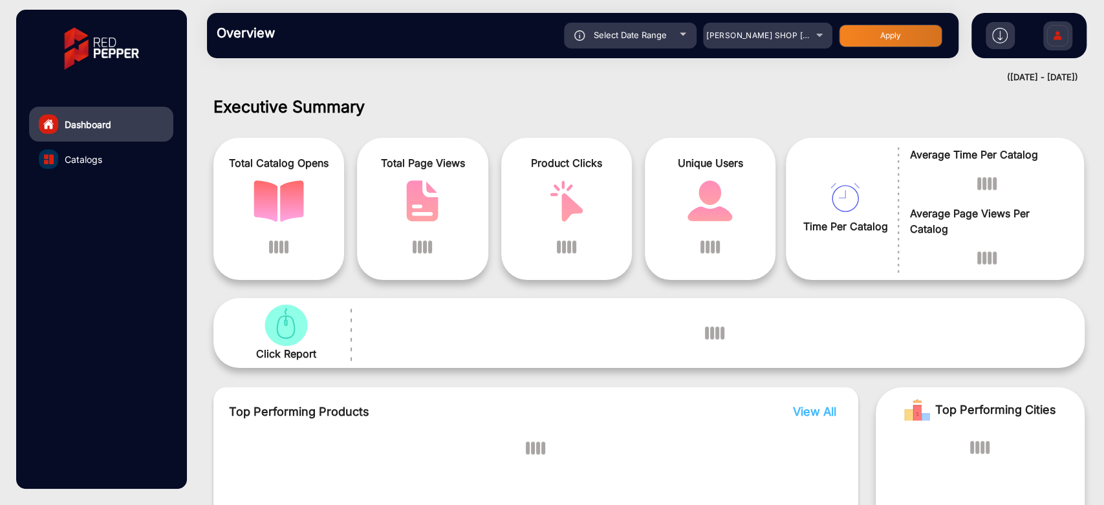
scroll to position [10, 0]
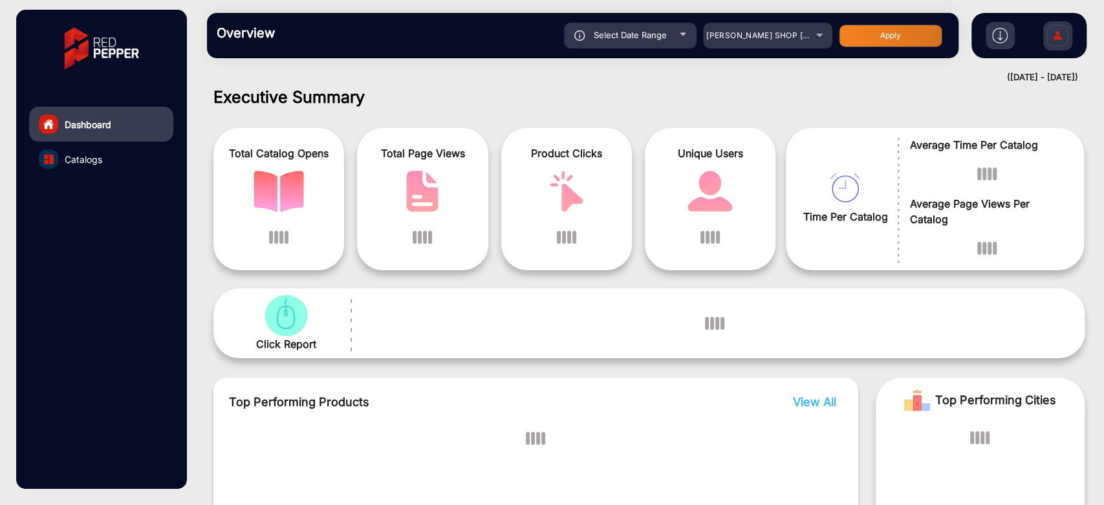
click at [672, 32] on div "Select Date Range" at bounding box center [630, 36] width 133 height 26
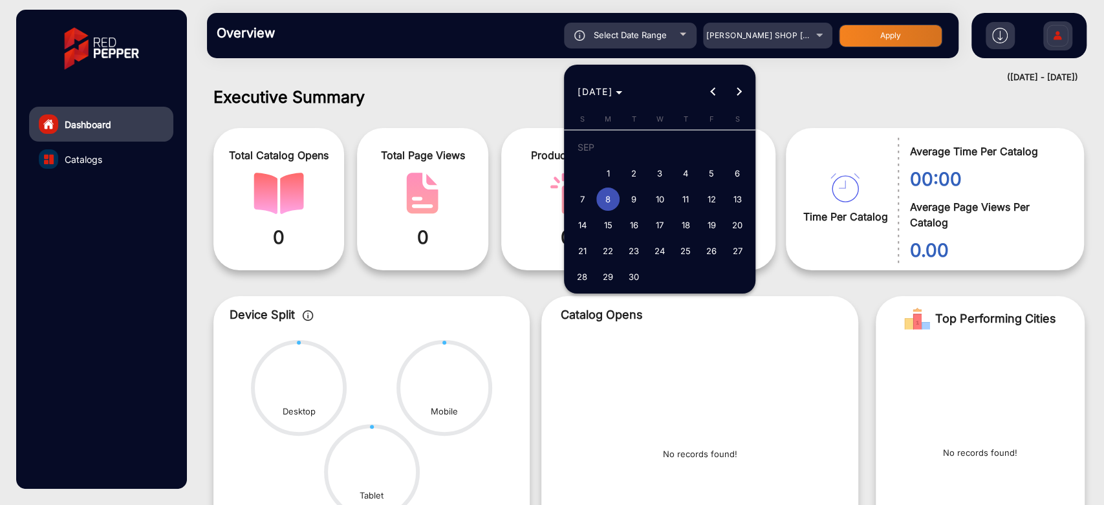
click at [631, 201] on span "9" at bounding box center [633, 199] width 23 height 23
type input "[DATE]"
click at [631, 201] on span "9" at bounding box center [633, 199] width 23 height 23
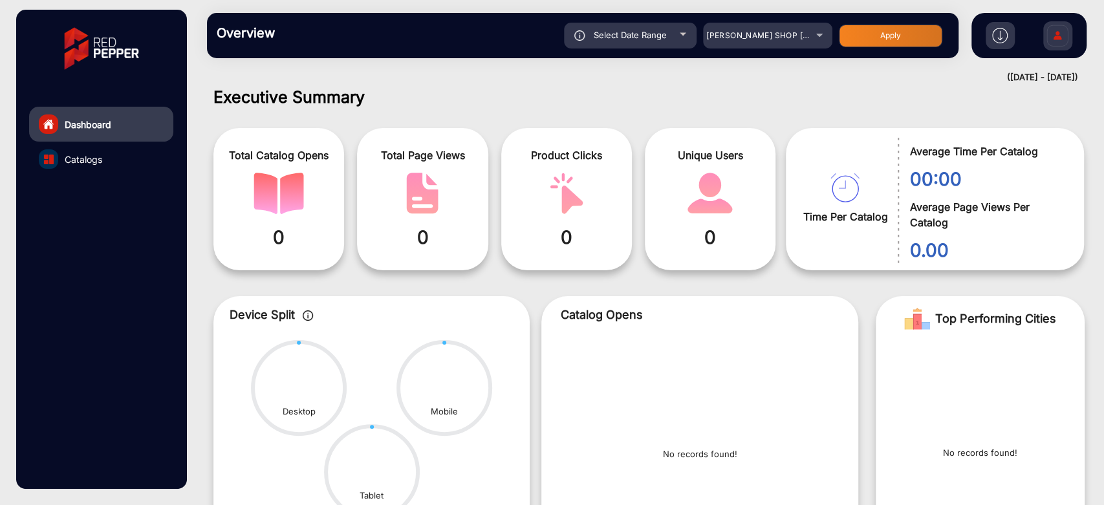
type input "[DATE]"
click at [853, 28] on button "Apply" at bounding box center [891, 36] width 104 height 23
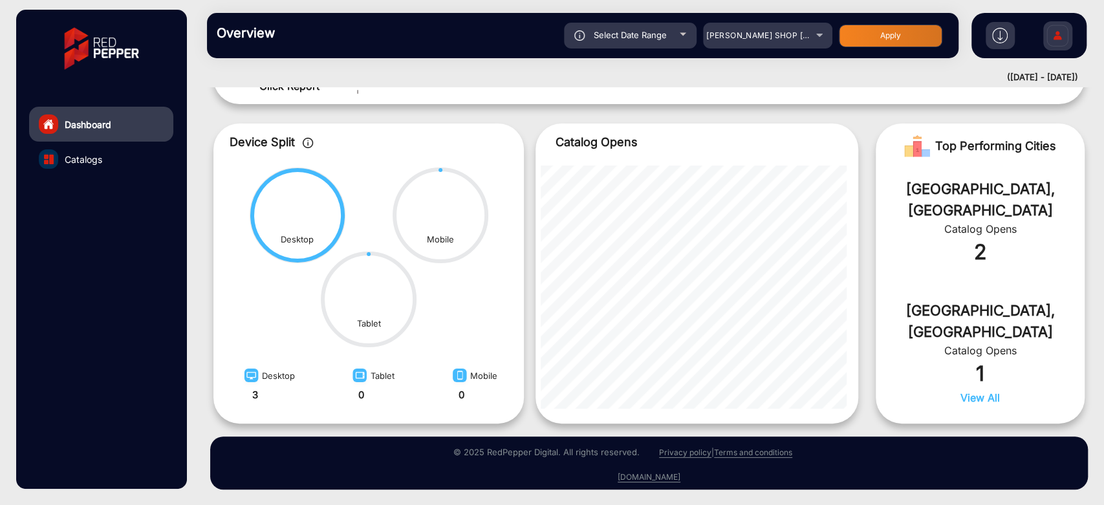
scroll to position [0, 0]
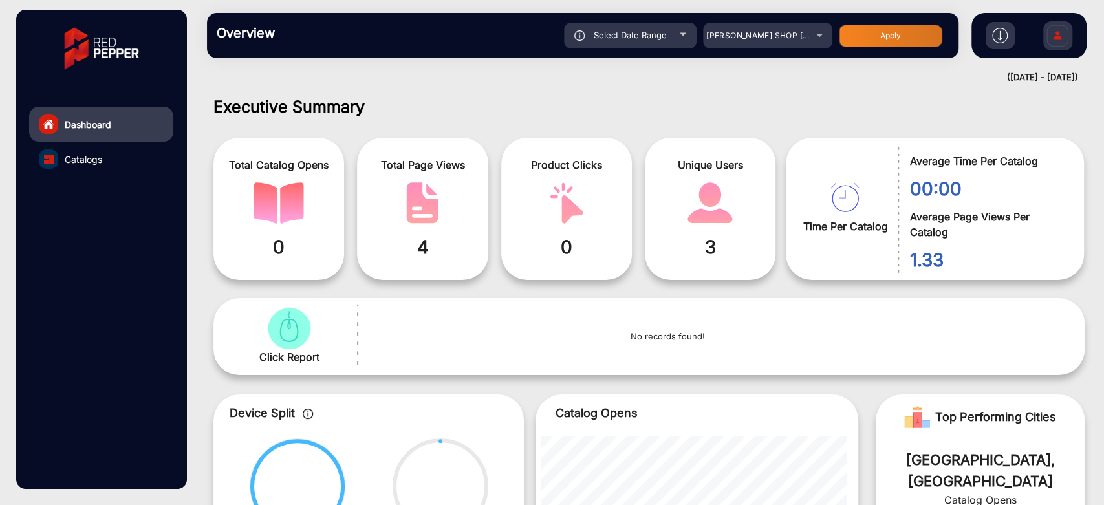
click at [696, 36] on div "Select Date Range" at bounding box center [630, 36] width 133 height 26
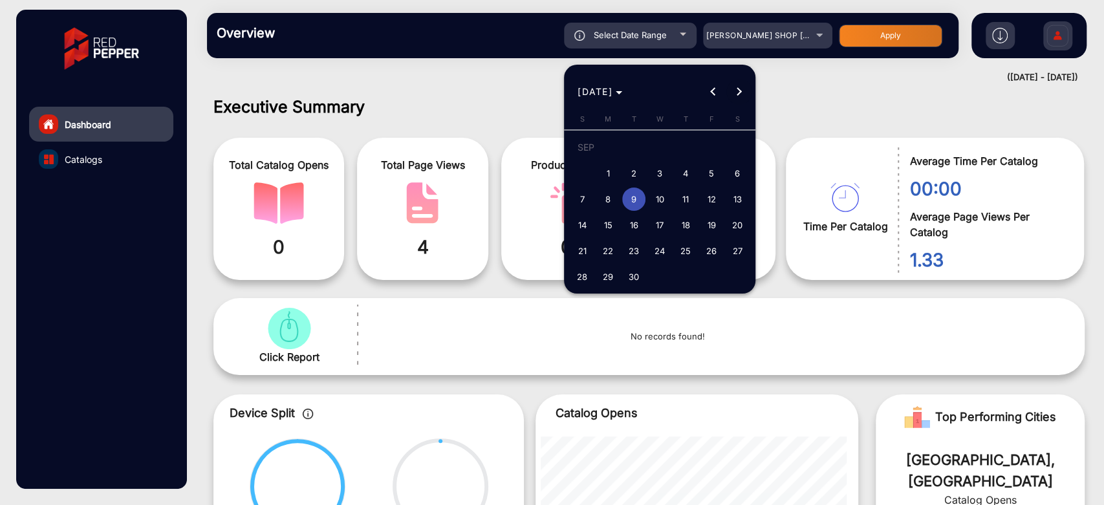
click at [740, 90] on button "Next month" at bounding box center [740, 92] width 26 height 26
click at [661, 146] on span "1" at bounding box center [659, 150] width 23 height 27
type input "[DATE]"
click at [711, 153] on span "3" at bounding box center [711, 150] width 23 height 27
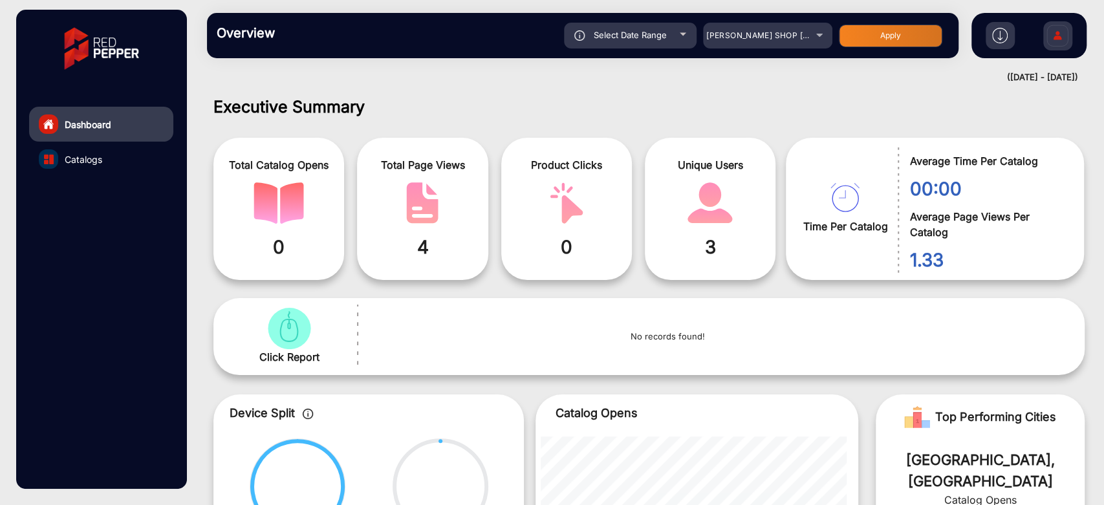
type input "[DATE]"
click at [863, 41] on button "Apply" at bounding box center [891, 36] width 104 height 23
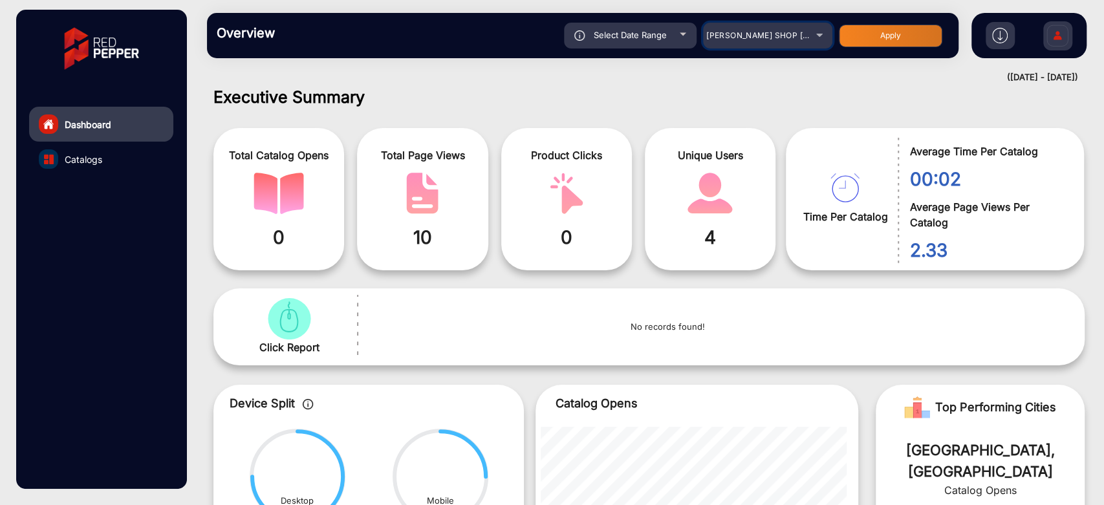
click at [745, 39] on span "[PERSON_NAME] SHOP [GEOGRAPHIC_DATA]" at bounding box center [795, 35] width 177 height 10
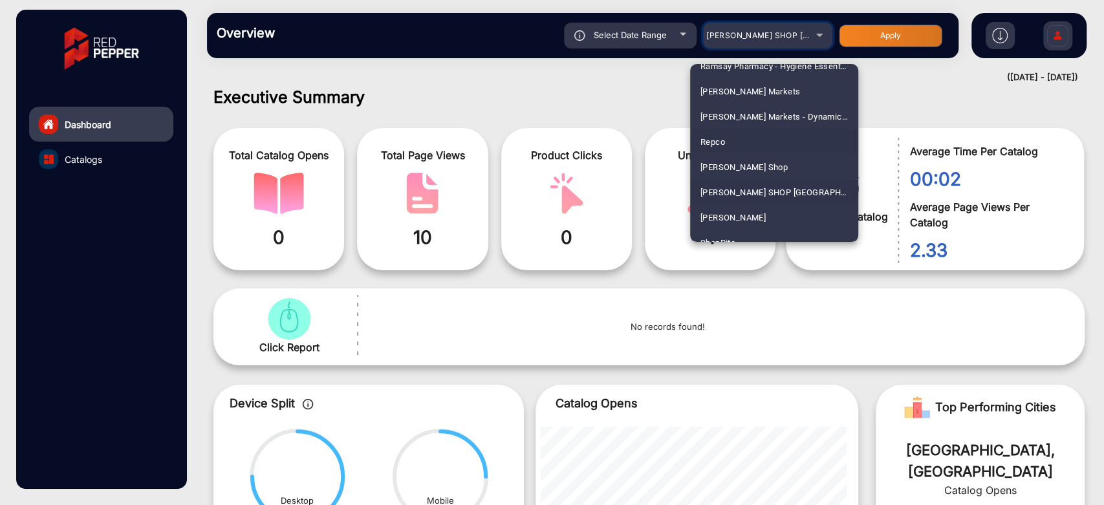
scroll to position [3280, 0]
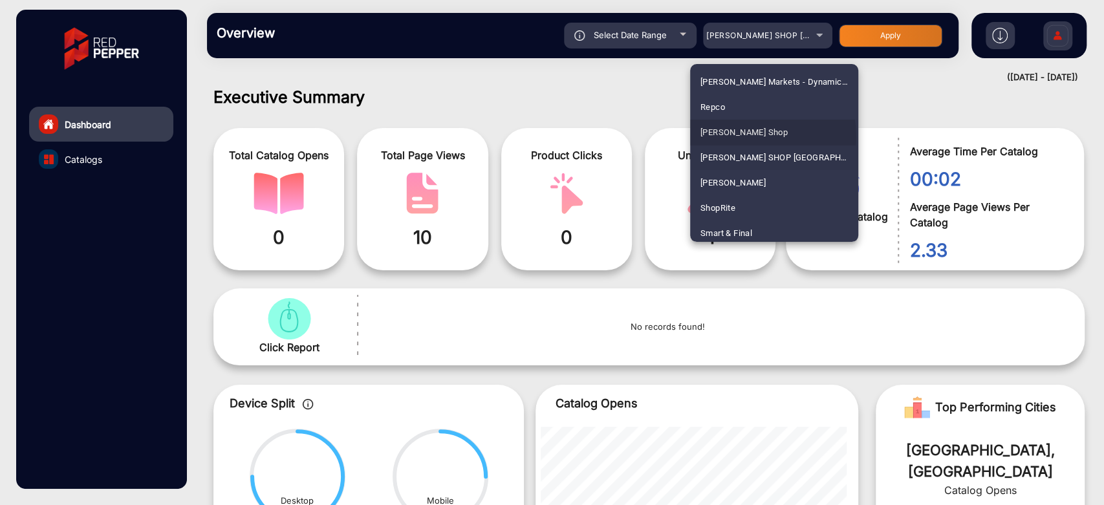
click at [737, 137] on span "[PERSON_NAME] Shop" at bounding box center [744, 132] width 87 height 25
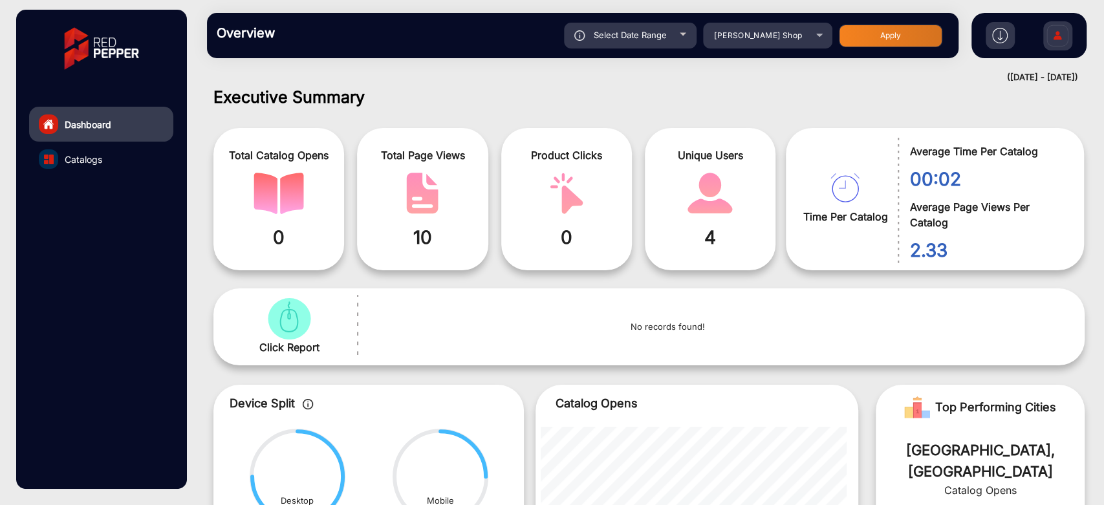
click at [854, 35] on button "Apply" at bounding box center [891, 36] width 104 height 23
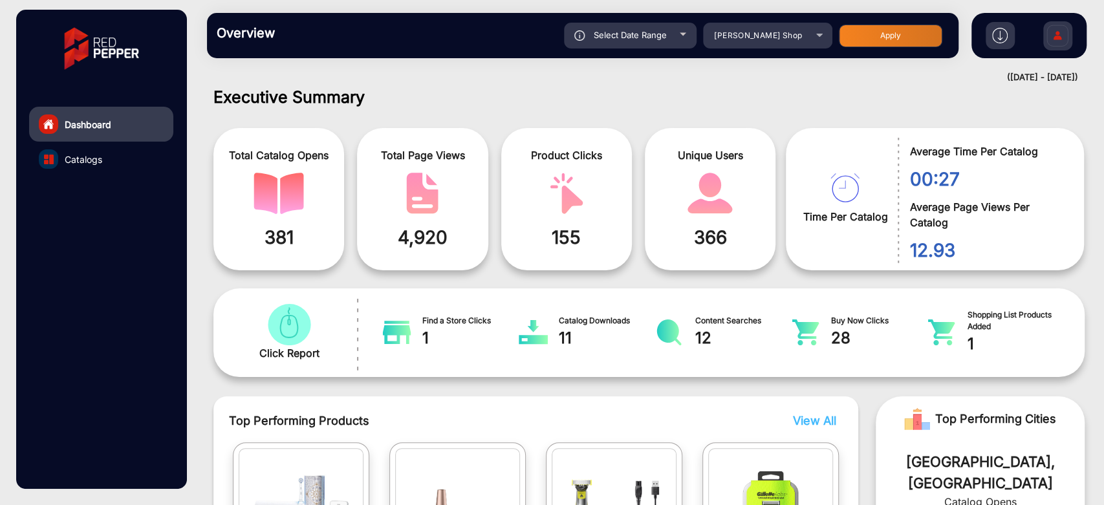
click at [671, 41] on div "Select Date Range" at bounding box center [630, 36] width 133 height 26
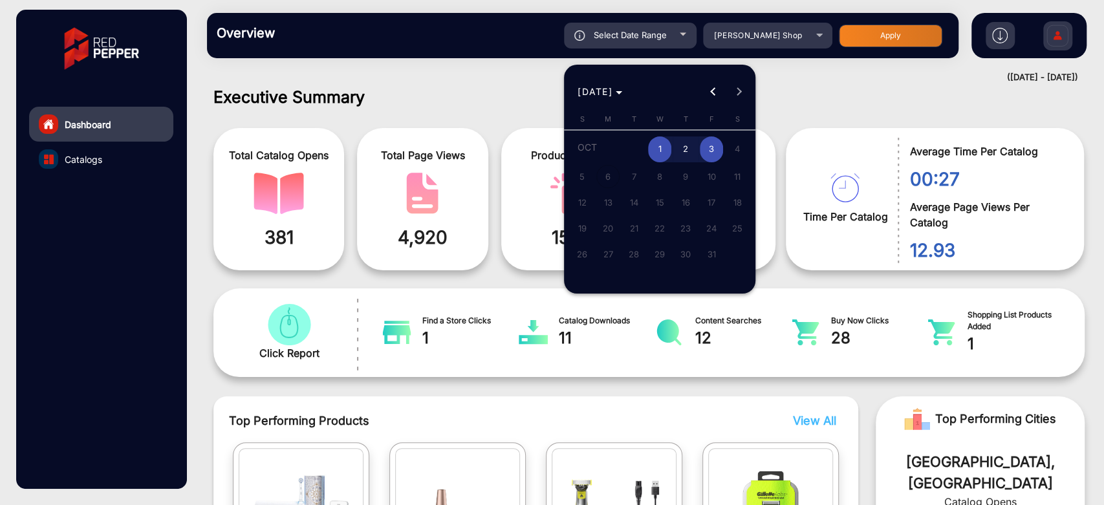
click at [947, 68] on div at bounding box center [552, 252] width 1104 height 505
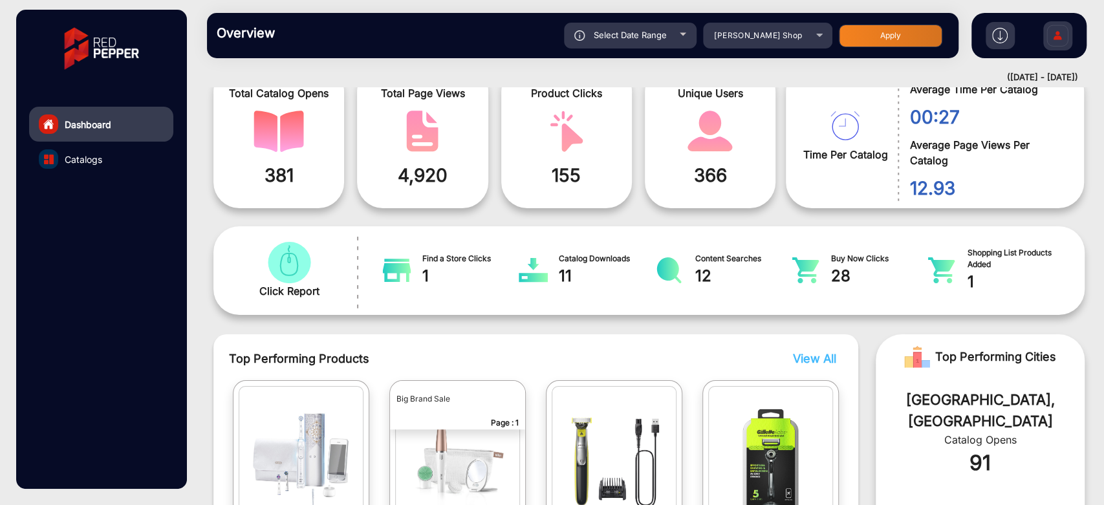
scroll to position [0, 0]
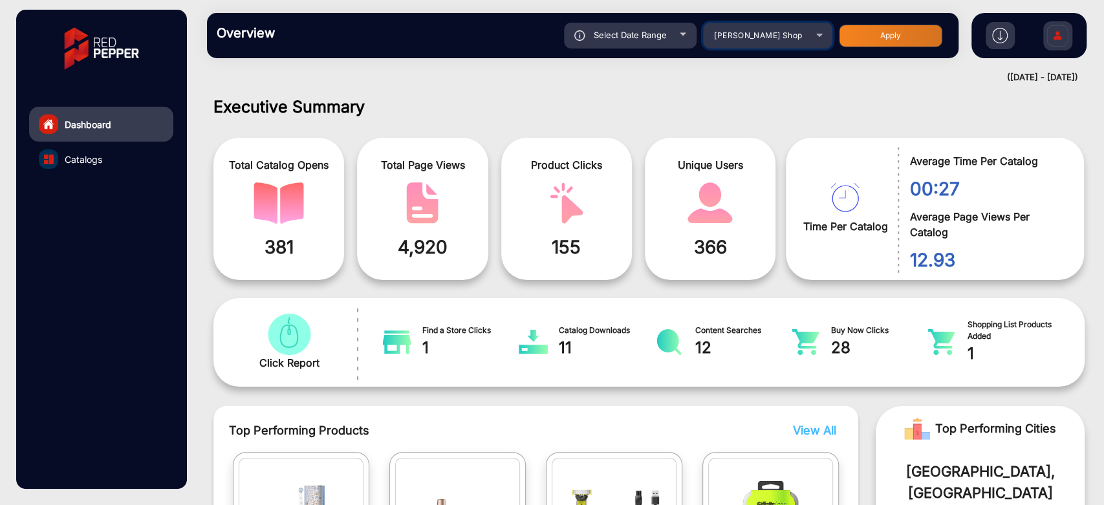
click at [771, 36] on span "[PERSON_NAME] Shop" at bounding box center [758, 35] width 88 height 10
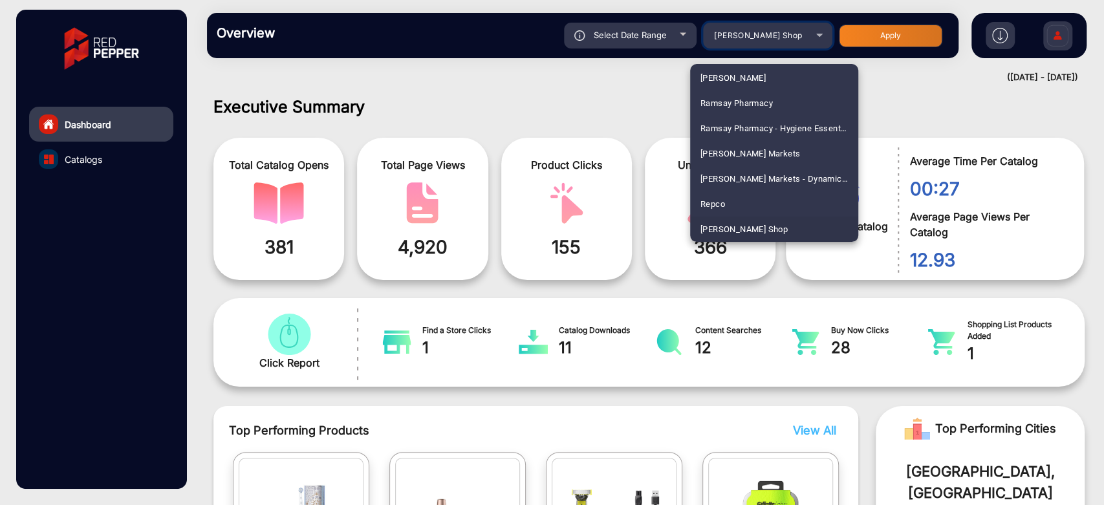
scroll to position [3007, 0]
click at [731, 194] on span "Price Rite" at bounding box center [720, 203] width 38 height 25
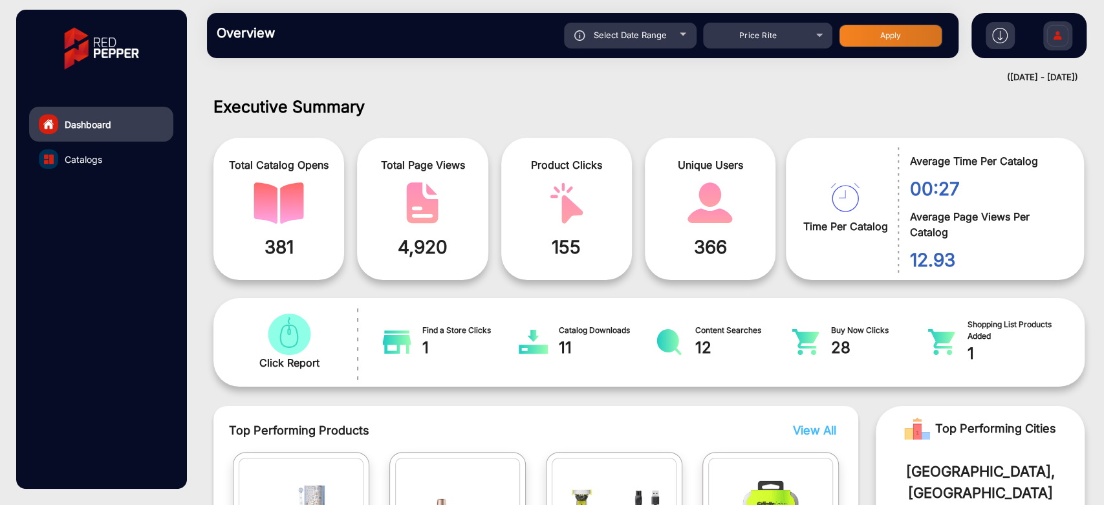
click at [875, 36] on button "Apply" at bounding box center [891, 36] width 104 height 23
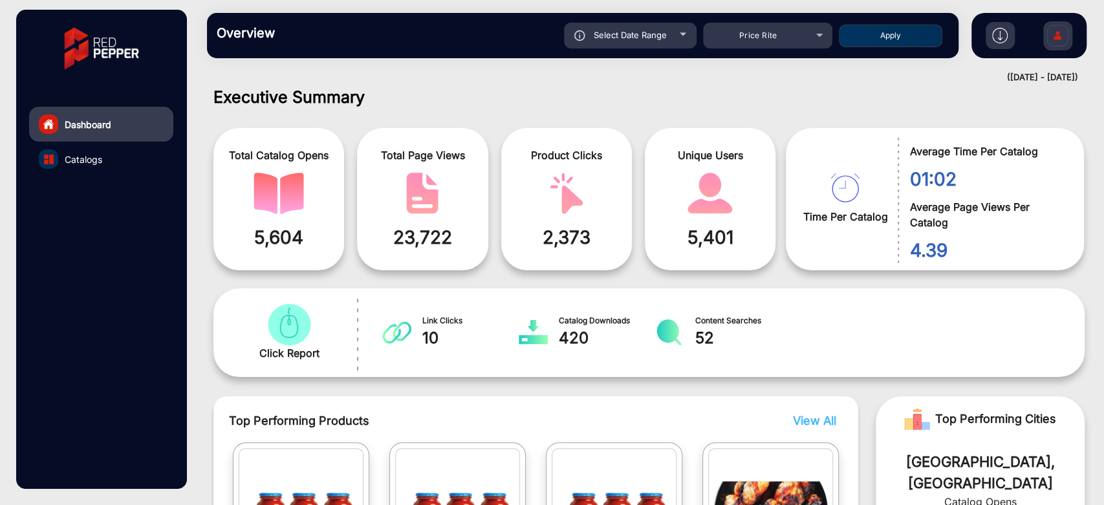
click at [692, 31] on div "Select Date Range" at bounding box center [630, 36] width 133 height 26
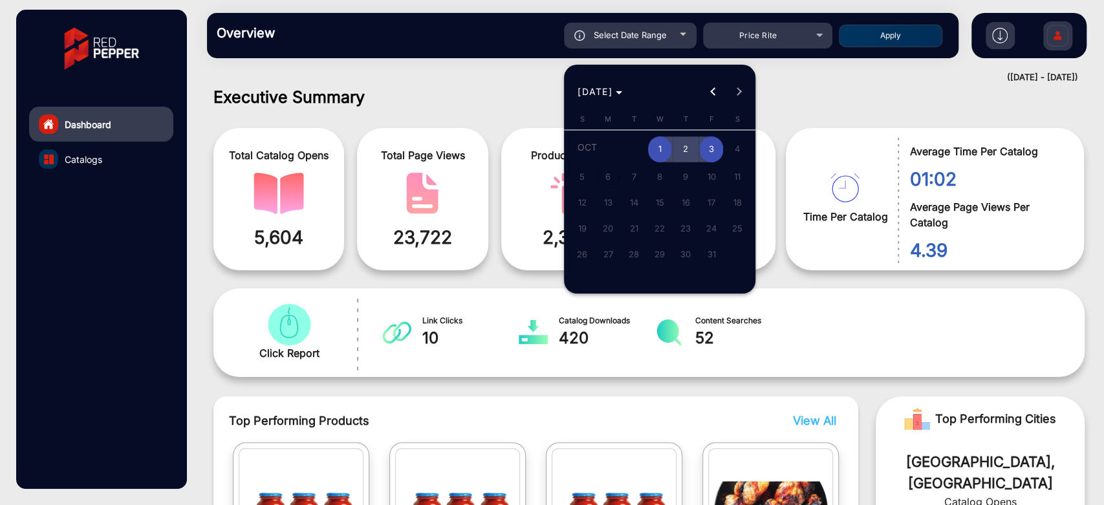
click at [721, 151] on span "3" at bounding box center [711, 150] width 23 height 27
type input "[DATE]"
click at [721, 151] on span "3" at bounding box center [711, 150] width 23 height 27
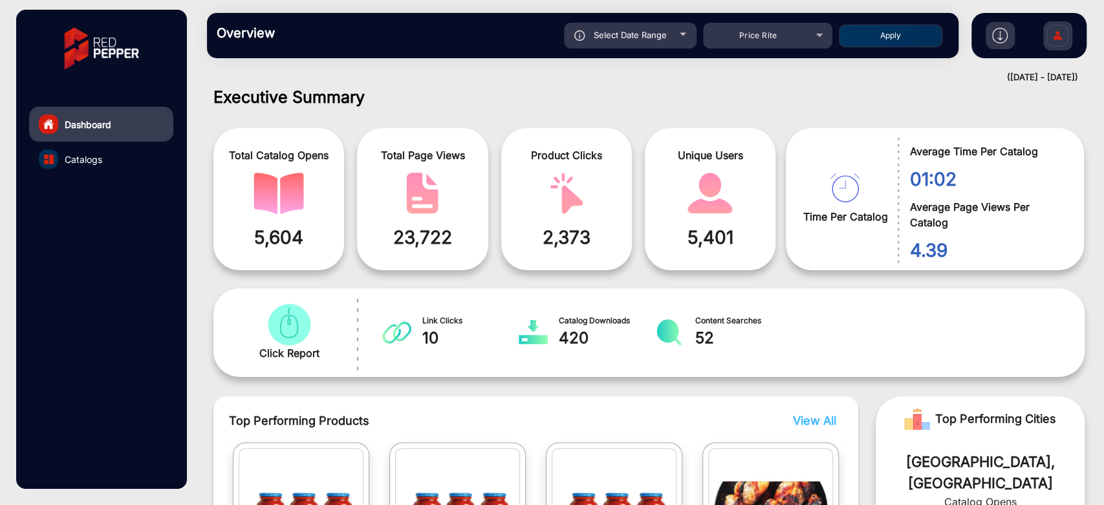
type input "[DATE]"
click at [877, 38] on button "Apply" at bounding box center [891, 36] width 104 height 23
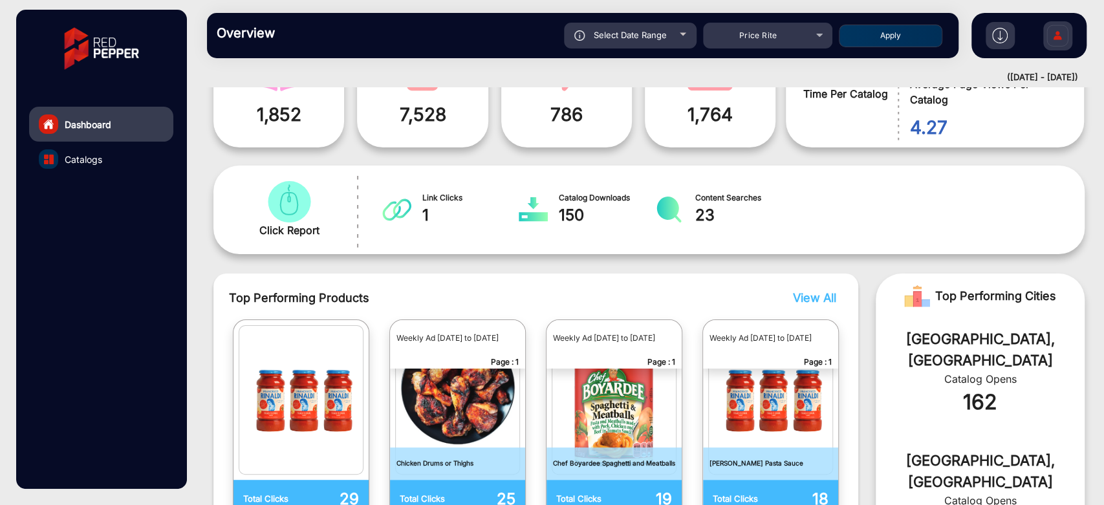
scroll to position [0, 0]
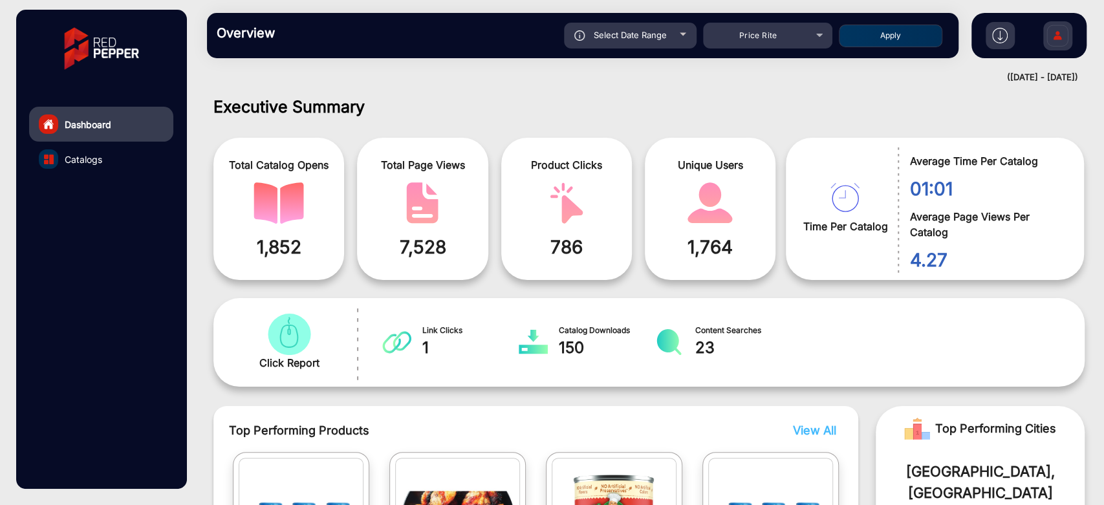
click at [426, 247] on span "7,528" at bounding box center [422, 247] width 111 height 27
click at [687, 258] on span "1,764" at bounding box center [710, 247] width 111 height 27
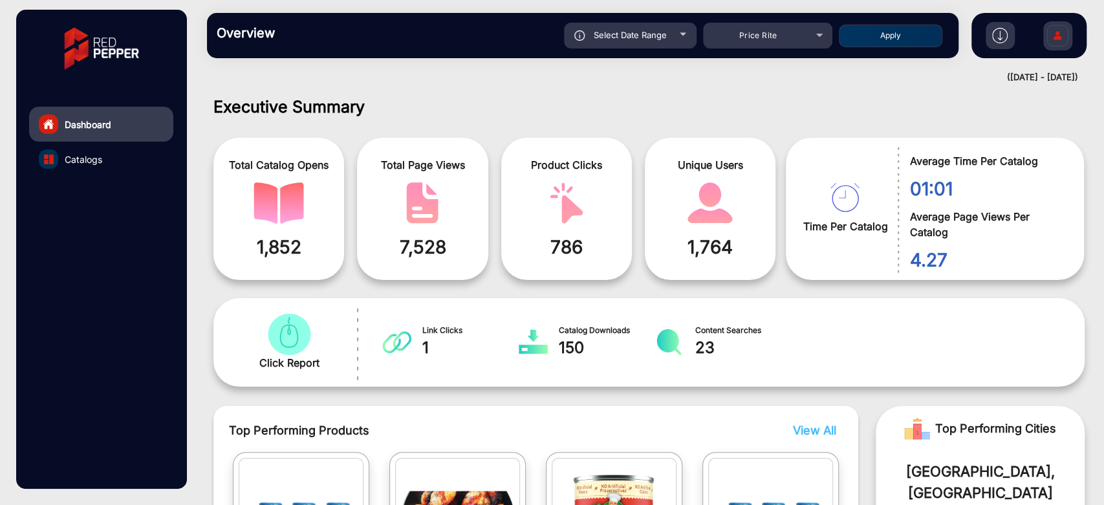
click at [566, 243] on span "786" at bounding box center [566, 247] width 111 height 27
click at [553, 268] on div "Product Clicks 786" at bounding box center [566, 209] width 131 height 142
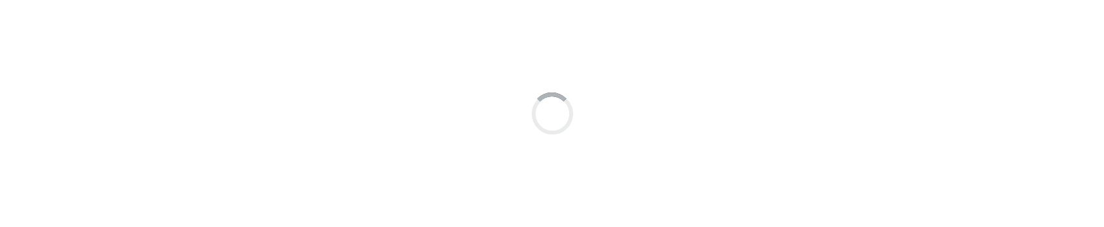
scroll to position [10, 0]
